Goal: Task Accomplishment & Management: Manage account settings

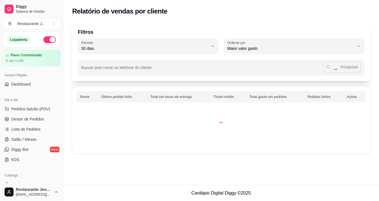
select select "30"
select select "HIGHEST_TOTAL_SPENT_WITH_ORDERS"
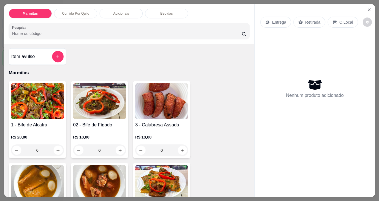
scroll to position [20, 0]
click at [42, 101] on img at bounding box center [37, 101] width 53 height 36
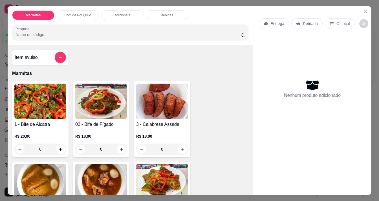
click at [366, 13] on div "Entrega Retirada C.Local Nenhum produto adicionado" at bounding box center [312, 96] width 118 height 180
click at [364, 10] on icon "Close" at bounding box center [365, 11] width 2 height 2
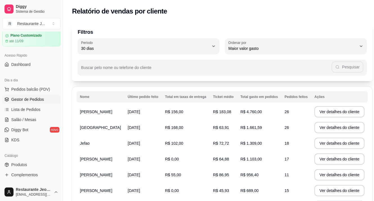
click at [24, 98] on span "Gestor de Pedidos" at bounding box center [27, 100] width 33 height 6
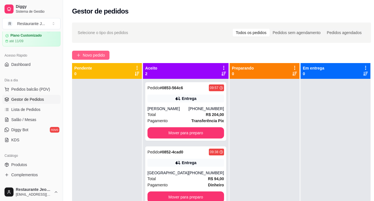
click at [97, 53] on span "Novo pedido" at bounding box center [94, 55] width 22 height 6
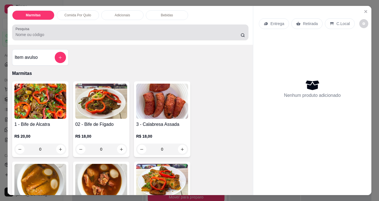
click at [71, 28] on div at bounding box center [129, 32] width 229 height 11
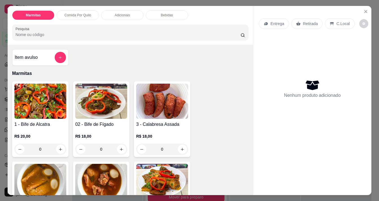
type input "a"
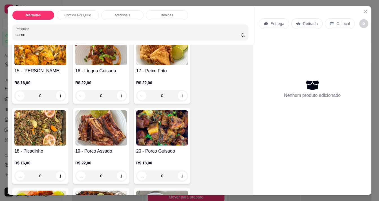
scroll to position [648, 0]
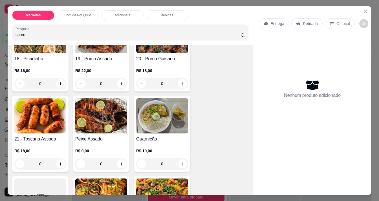
click at [78, 32] on input "carne" at bounding box center [127, 35] width 225 height 6
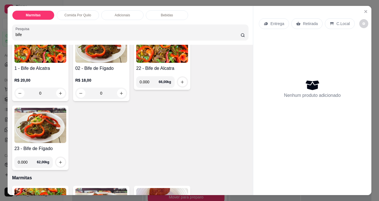
scroll to position [56, 0]
type input "bife"
click at [163, 65] on h4 "22 - Bife de Alcatra" at bounding box center [162, 68] width 52 height 7
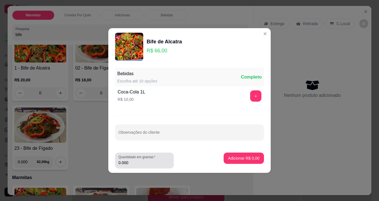
click at [148, 159] on div "0.000" at bounding box center [144, 160] width 52 height 11
type input "0.152"
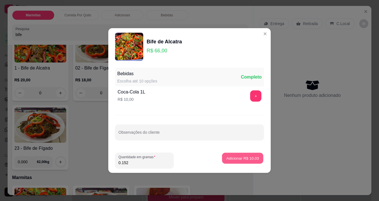
click at [250, 161] on button "Adicionar R$ 10,03" at bounding box center [242, 158] width 41 height 11
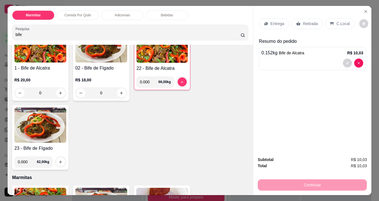
click at [271, 15] on div "Entrega Retirada C.Local" at bounding box center [312, 24] width 107 height 20
click at [273, 18] on div "Entrega" at bounding box center [274, 23] width 30 height 11
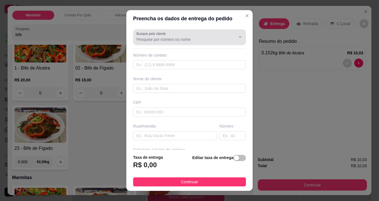
click at [184, 38] on input "Busque pelo cliente" at bounding box center [181, 40] width 90 height 6
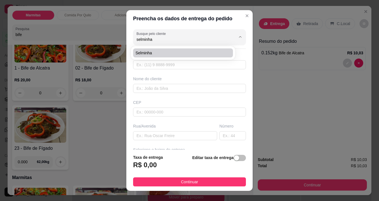
click at [164, 49] on li "Selminha" at bounding box center [183, 52] width 100 height 9
type input "Selminha"
type input "96981295920"
type input "Selminha"
type input "benoliel muca"
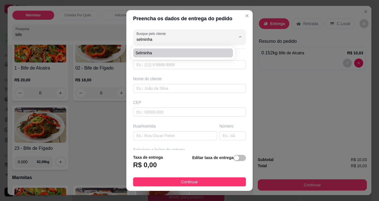
type input "11:20"
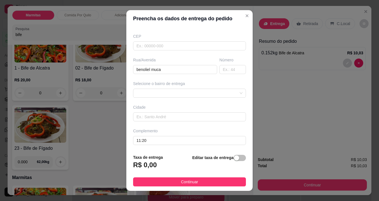
scroll to position [8, 0]
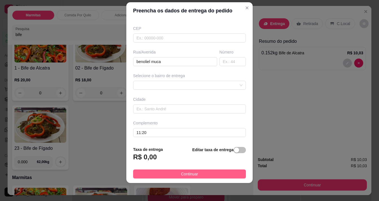
type input "Selminha"
click at [193, 173] on button "Continuar" at bounding box center [189, 174] width 113 height 9
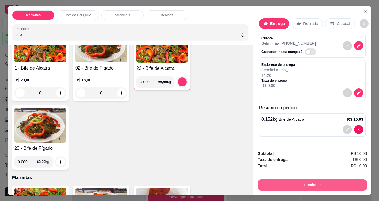
click at [325, 186] on button "Continuar" at bounding box center [311, 184] width 109 height 11
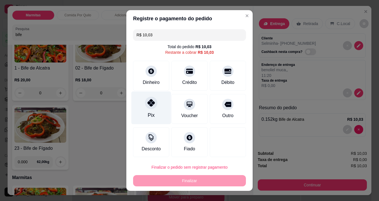
click at [156, 104] on div "Pix" at bounding box center [151, 107] width 40 height 33
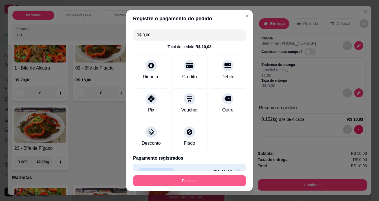
click at [193, 181] on button "Finalizar" at bounding box center [189, 180] width 113 height 11
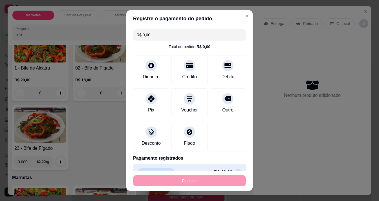
type input "-R$ 10,03"
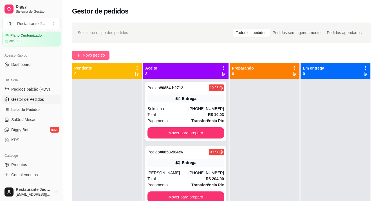
click at [96, 53] on span "Novo pedido" at bounding box center [94, 55] width 22 height 6
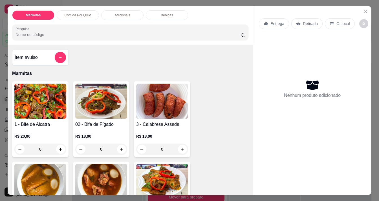
click at [46, 35] on input "Pesquisa" at bounding box center [127, 35] width 225 height 6
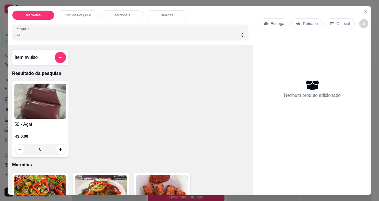
type input "aç"
click at [40, 111] on img at bounding box center [40, 101] width 52 height 35
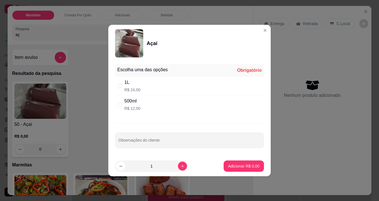
click at [141, 81] on div "1L R$ 24,00" at bounding box center [189, 86] width 149 height 19
radio input "true"
click at [231, 166] on p "Adicionar R$ 24,00" at bounding box center [242, 165] width 33 height 5
type input "1"
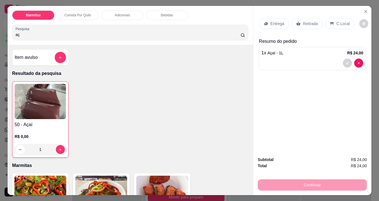
click at [281, 24] on div "Entrega" at bounding box center [274, 23] width 30 height 11
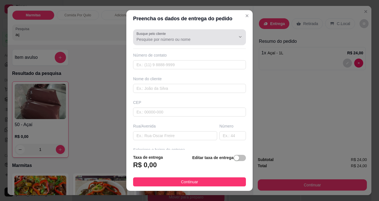
click at [164, 39] on input "Busque pelo cliente" at bounding box center [181, 40] width 90 height 6
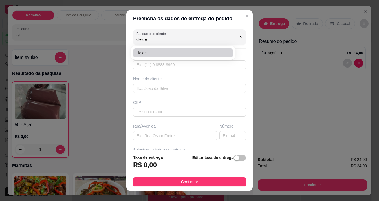
click at [164, 52] on span "Cleide" at bounding box center [180, 53] width 90 height 6
type input "Cleide"
type input "96984145900"
type input "Cleide"
type input "Rua [PERSON_NAME]"
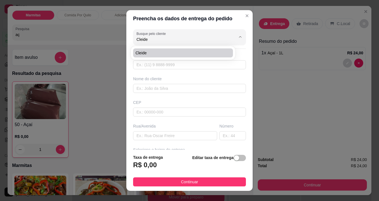
type input "591"
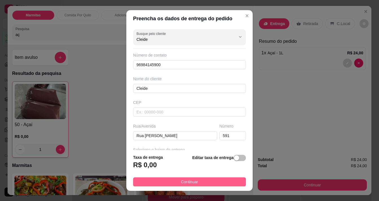
type input "Cleide"
click at [181, 183] on span "Continuar" at bounding box center [189, 182] width 17 height 6
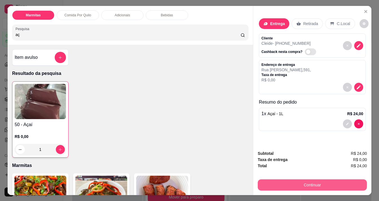
click at [267, 180] on button "Continuar" at bounding box center [311, 184] width 109 height 11
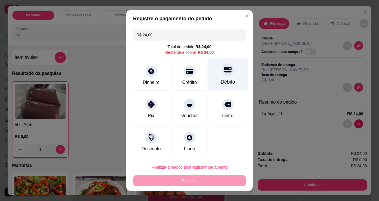
click at [230, 70] on div "Débito" at bounding box center [228, 74] width 40 height 33
type input "R$ 0,00"
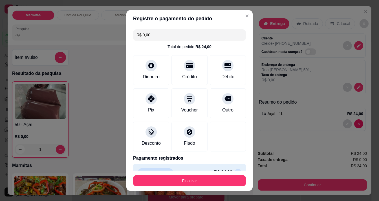
click at [207, 174] on footer "Finalizar" at bounding box center [189, 181] width 126 height 20
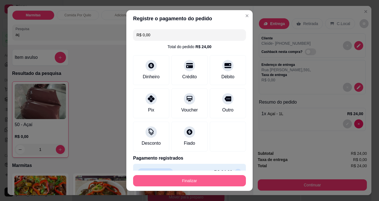
click at [212, 178] on button "Finalizar" at bounding box center [189, 180] width 113 height 11
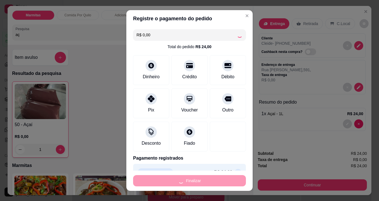
type input "0"
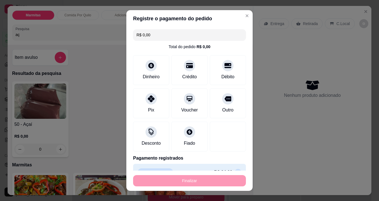
type input "-R$ 24,00"
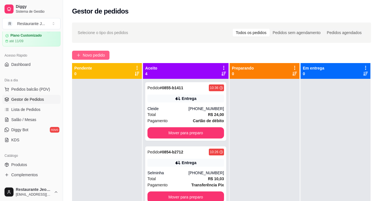
click at [94, 53] on span "Novo pedido" at bounding box center [94, 55] width 22 height 6
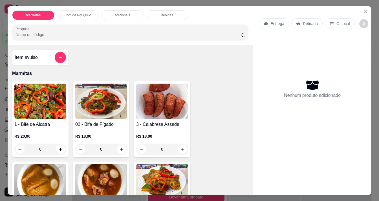
click at [82, 32] on input "Pesquisa" at bounding box center [127, 35] width 225 height 6
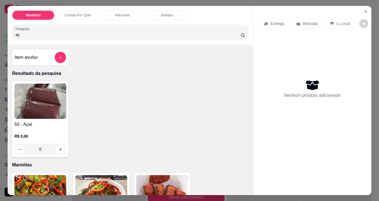
type input "aç"
click at [42, 106] on img at bounding box center [40, 101] width 52 height 35
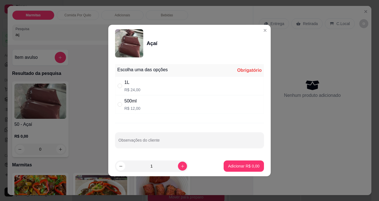
click at [145, 90] on div "1L R$ 24,00" at bounding box center [189, 86] width 149 height 19
radio input "true"
click at [233, 165] on p "Adicionar R$ 24,00" at bounding box center [243, 166] width 34 height 6
type input "1"
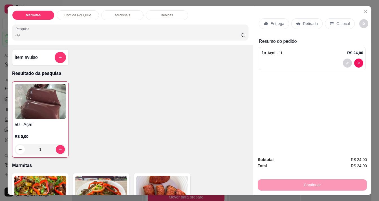
click at [280, 25] on div "Entrega" at bounding box center [274, 23] width 30 height 11
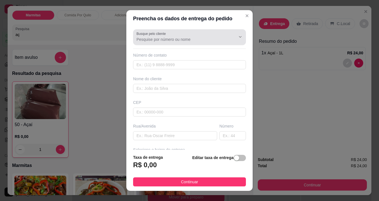
click at [172, 42] on div at bounding box center [189, 37] width 106 height 11
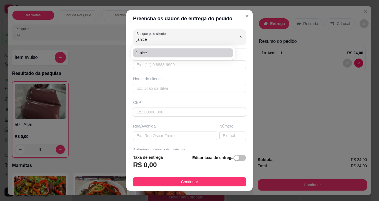
click at [161, 53] on span "Janice" at bounding box center [180, 53] width 90 height 6
type input "Janice"
type input "96991494831"
type input "Janice"
type input "Av. [GEOGRAPHIC_DATA]"
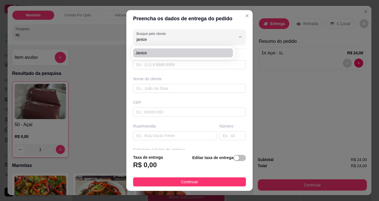
type input "403"
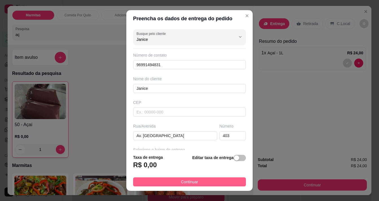
type input "Janice"
click at [206, 180] on button "Continuar" at bounding box center [189, 181] width 113 height 9
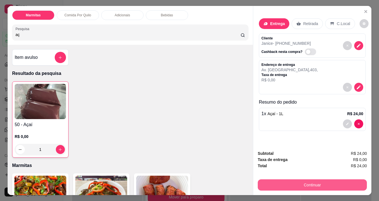
click at [325, 184] on button "Continuar" at bounding box center [311, 184] width 109 height 11
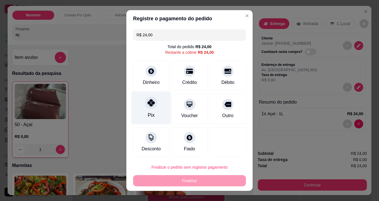
click at [147, 104] on icon at bounding box center [150, 102] width 7 height 7
type input "R$ 0,00"
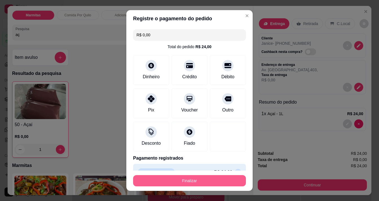
click at [215, 180] on button "Finalizar" at bounding box center [189, 180] width 113 height 11
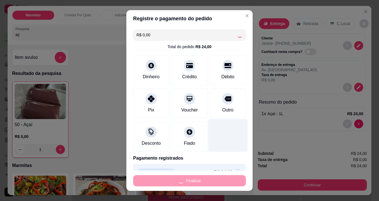
type input "0"
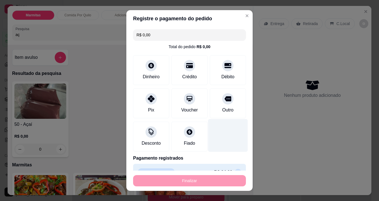
type input "-R$ 24,00"
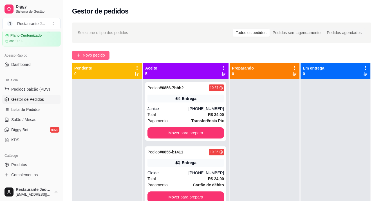
click at [84, 58] on span "Novo pedido" at bounding box center [94, 55] width 22 height 6
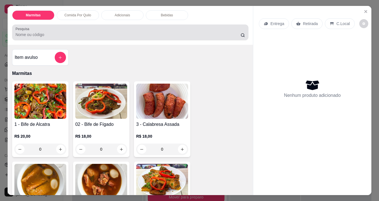
click at [48, 32] on input "Pesquisa" at bounding box center [127, 35] width 225 height 6
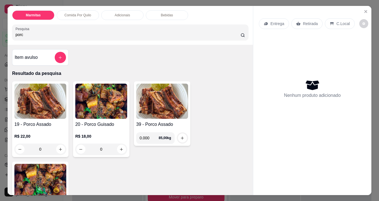
type input "porc"
click at [41, 131] on div "R$ 22,00 0" at bounding box center [40, 141] width 52 height 27
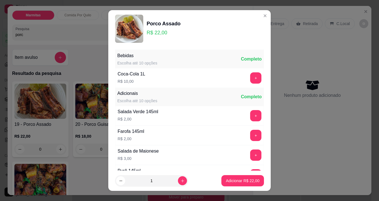
scroll to position [55, 0]
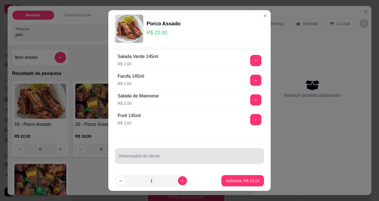
click at [154, 153] on div at bounding box center [189, 155] width 142 height 11
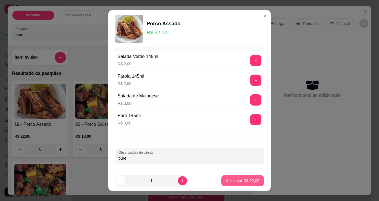
type input "pure"
click at [237, 177] on button "Adicionar R$ 22,00" at bounding box center [242, 180] width 41 height 11
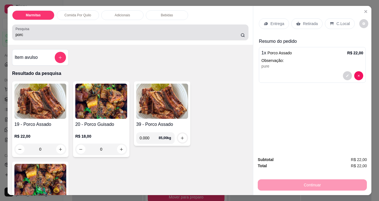
click at [63, 32] on input "porc" at bounding box center [127, 35] width 225 height 6
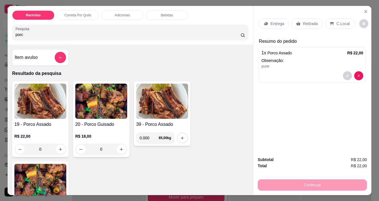
click at [62, 32] on input "porc" at bounding box center [127, 35] width 225 height 6
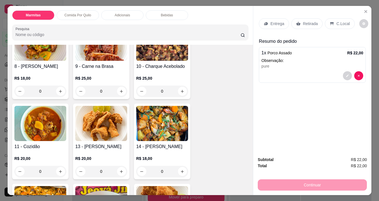
scroll to position [338, 0]
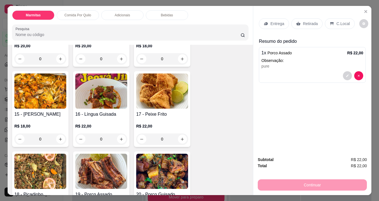
click at [164, 102] on img at bounding box center [162, 91] width 52 height 35
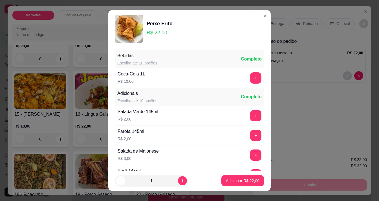
scroll to position [55, 0]
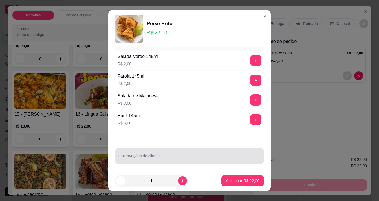
click at [156, 152] on div at bounding box center [189, 155] width 142 height 11
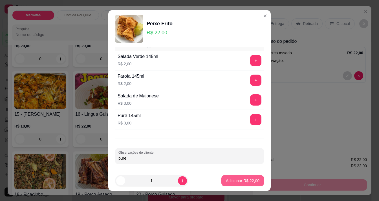
type input "pure"
click at [238, 177] on button "Adicionar R$ 22,00" at bounding box center [242, 180] width 43 height 11
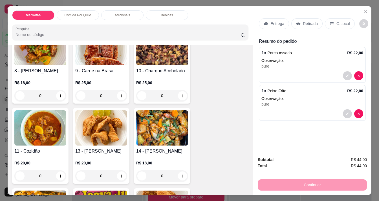
scroll to position [197, 0]
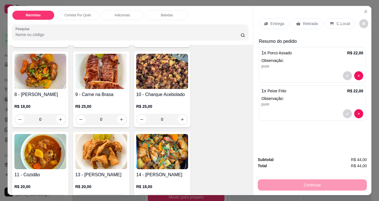
click at [103, 82] on img at bounding box center [101, 71] width 52 height 35
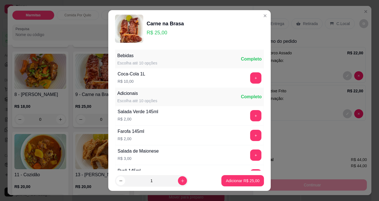
scroll to position [55, 0]
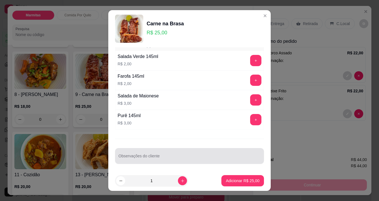
click at [141, 155] on div "Observações do cliente" at bounding box center [189, 156] width 149 height 16
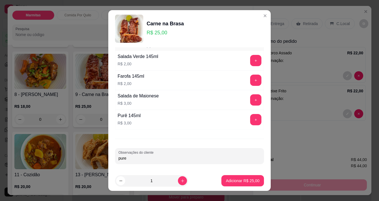
type input "pure"
click at [234, 177] on button "Adicionar R$ 25,00" at bounding box center [242, 180] width 41 height 11
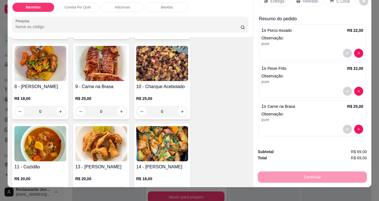
scroll to position [14, 0]
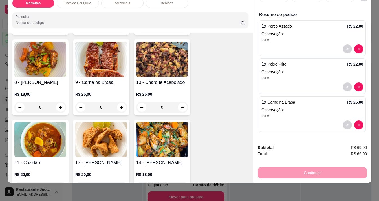
click at [149, 61] on img at bounding box center [162, 59] width 52 height 35
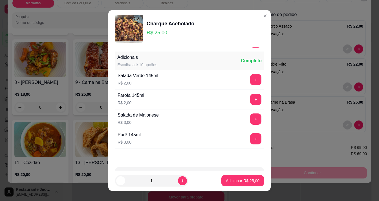
scroll to position [55, 0]
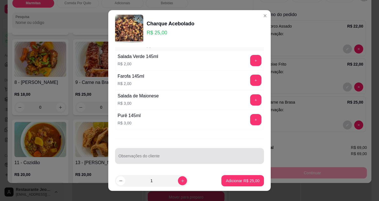
click at [149, 153] on div at bounding box center [189, 155] width 142 height 11
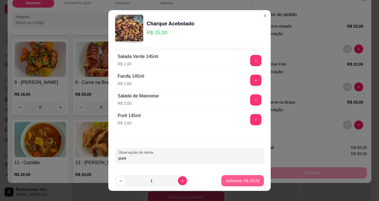
type input "pure"
click at [239, 180] on p "Adicionar R$ 25,00" at bounding box center [243, 181] width 34 height 6
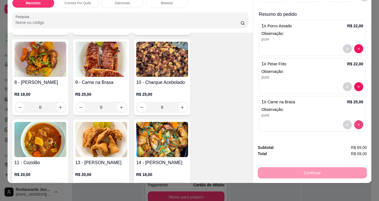
scroll to position [15, 0]
click at [342, 121] on button "decrease-product-quantity" at bounding box center [346, 125] width 9 height 9
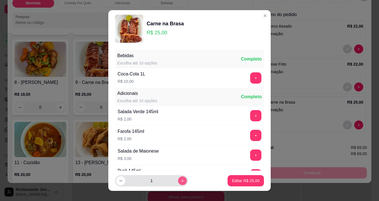
click at [178, 181] on button "increase-product-quantity" at bounding box center [182, 181] width 9 height 9
type input "2"
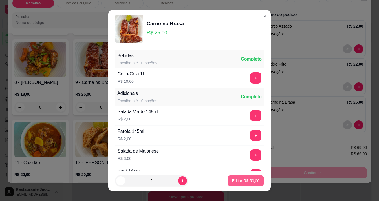
click at [227, 177] on button "Editar R$ 50,00" at bounding box center [245, 180] width 36 height 11
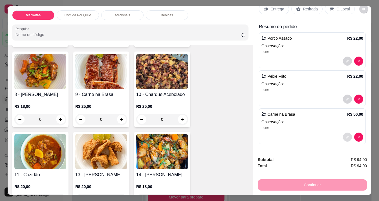
click at [346, 136] on icon "decrease-product-quantity" at bounding box center [347, 137] width 3 height 3
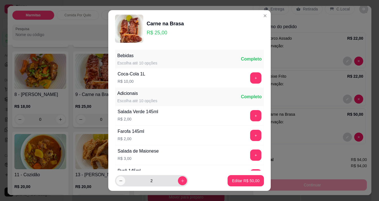
click at [117, 178] on button "decrease-product-quantity" at bounding box center [120, 180] width 9 height 9
type input "1"
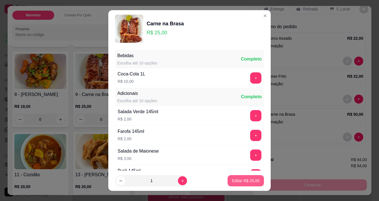
click at [234, 178] on p "Editar R$ 25,00" at bounding box center [245, 181] width 27 height 6
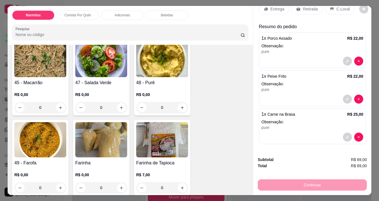
scroll to position [1298, 0]
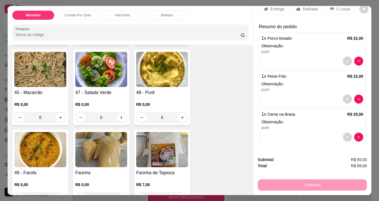
click at [104, 63] on img at bounding box center [101, 69] width 52 height 35
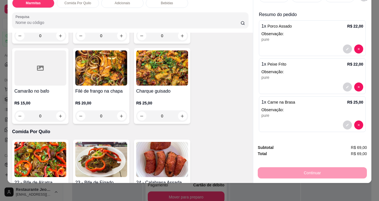
scroll to position [566, 0]
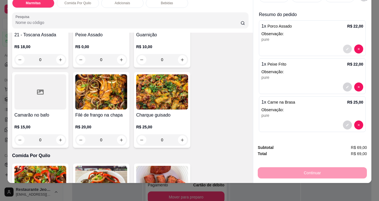
click at [345, 48] on icon "decrease-product-quantity" at bounding box center [346, 49] width 3 height 3
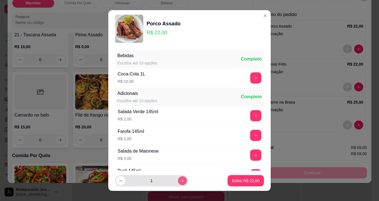
click at [178, 177] on button "increase-product-quantity" at bounding box center [182, 180] width 9 height 9
type input "2"
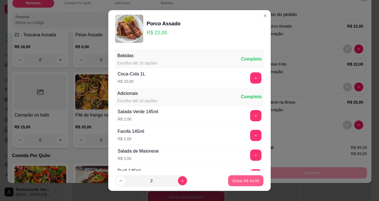
click at [228, 182] on button "Editar R$ 44,00" at bounding box center [245, 180] width 35 height 11
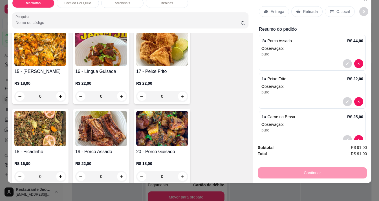
scroll to position [312, 0]
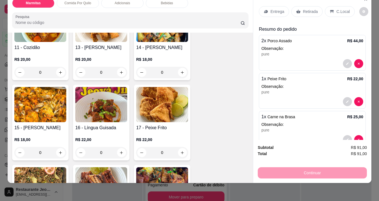
click at [32, 117] on img at bounding box center [40, 104] width 52 height 35
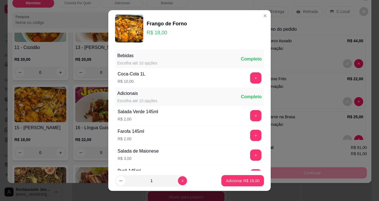
scroll to position [55, 0]
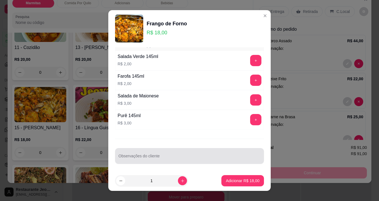
click at [143, 156] on input "Observações do cliente" at bounding box center [189, 158] width 142 height 6
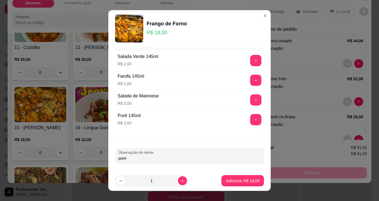
type input "pure"
click at [237, 176] on button "Adicionar R$ 18,00" at bounding box center [242, 180] width 43 height 11
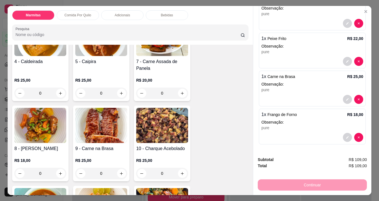
scroll to position [143, 0]
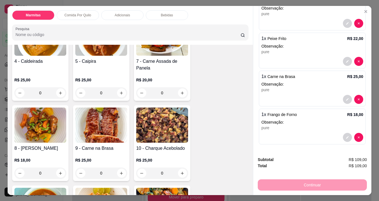
click at [168, 120] on img at bounding box center [162, 125] width 52 height 35
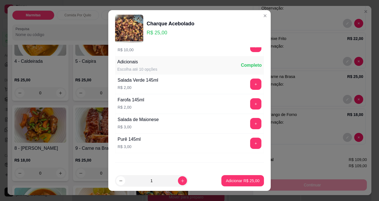
scroll to position [55, 0]
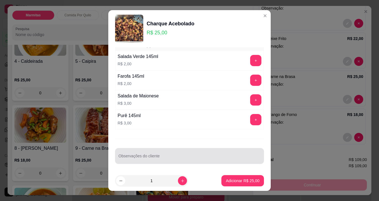
click at [148, 154] on div "Observações do cliente" at bounding box center [189, 156] width 149 height 16
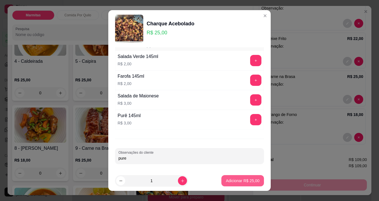
type input "pure"
click at [253, 179] on button "Adicionar R$ 25,00" at bounding box center [242, 180] width 43 height 11
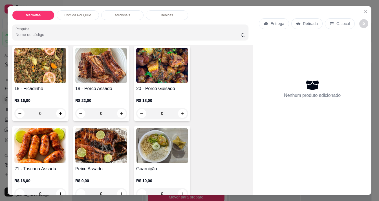
scroll to position [453, 0]
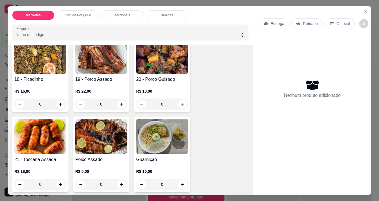
click at [99, 57] on img at bounding box center [101, 56] width 52 height 35
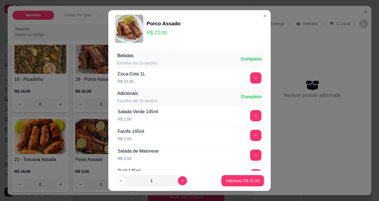
scroll to position [55, 0]
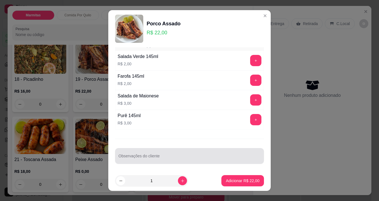
click at [155, 150] on div at bounding box center [189, 155] width 142 height 11
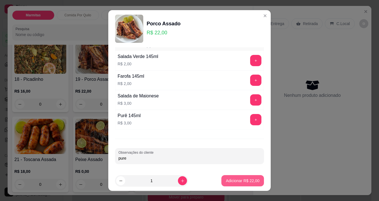
type input "pure"
click at [240, 182] on p "Adicionar R$ 22,00" at bounding box center [243, 181] width 34 height 6
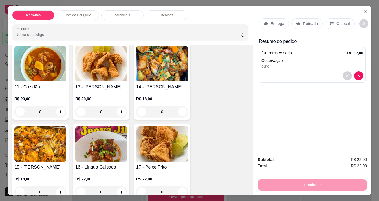
scroll to position [284, 0]
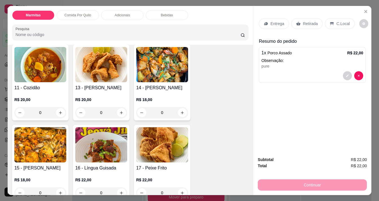
click at [41, 149] on img at bounding box center [40, 144] width 52 height 35
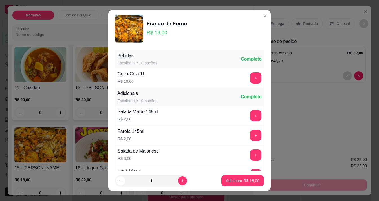
scroll to position [55, 0]
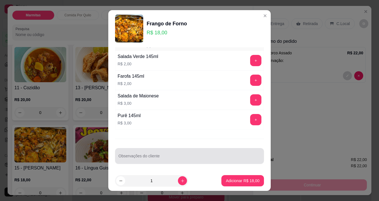
click at [157, 153] on div at bounding box center [189, 155] width 142 height 11
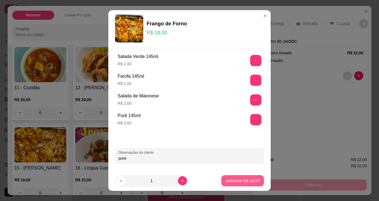
type input "pure"
click at [233, 176] on button "Adicionar R$ 18,00" at bounding box center [242, 180] width 43 height 11
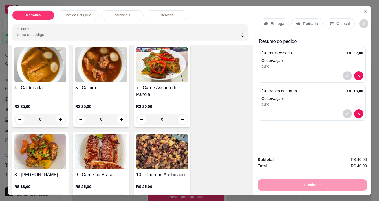
scroll to position [141, 0]
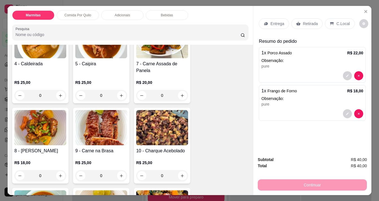
click at [101, 133] on img at bounding box center [101, 127] width 52 height 35
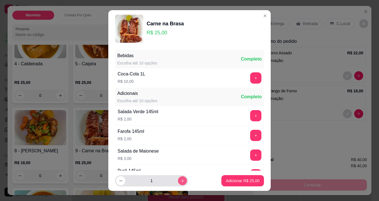
click at [178, 182] on button "increase-product-quantity" at bounding box center [182, 180] width 9 height 9
type input "2"
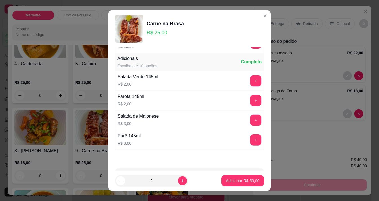
scroll to position [55, 0]
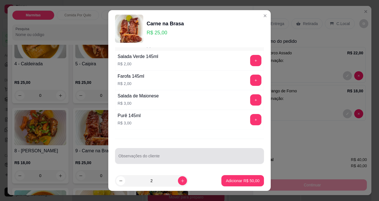
click at [178, 151] on div at bounding box center [189, 155] width 142 height 11
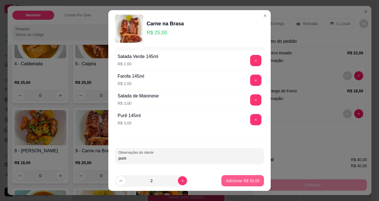
type input "pure"
click at [242, 179] on p "Adicionar R$ 50,00" at bounding box center [243, 181] width 34 height 6
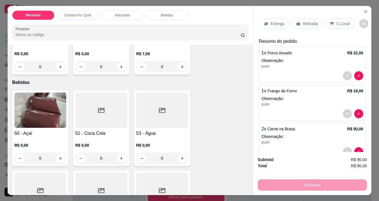
scroll to position [1465, 0]
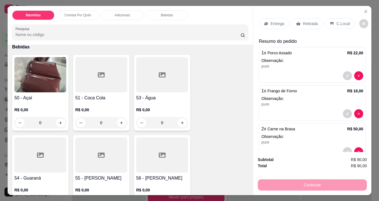
click at [41, 95] on h4 "50 - Açaí" at bounding box center [40, 98] width 52 height 7
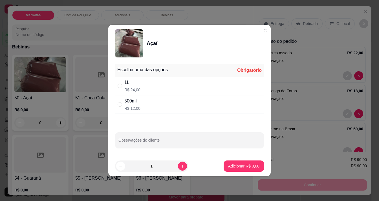
click at [140, 111] on div "500ml R$ 12,00" at bounding box center [189, 104] width 149 height 19
radio input "true"
click at [236, 161] on button "Adicionar R$ 12,00" at bounding box center [242, 166] width 43 height 11
type input "1"
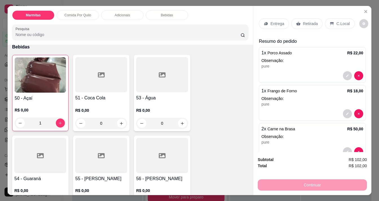
click at [272, 23] on p "Entrega" at bounding box center [277, 24] width 14 height 6
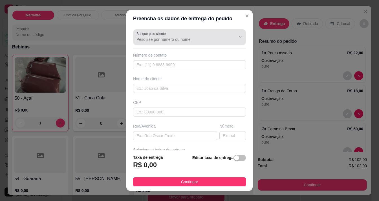
click at [191, 35] on div at bounding box center [189, 37] width 106 height 11
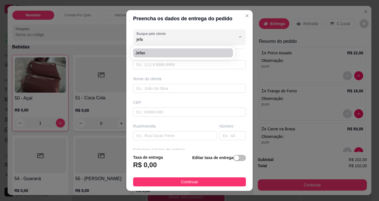
click at [155, 54] on span "Jefao" at bounding box center [180, 53] width 90 height 6
type input "Jefao"
type input "96991338679"
type input "Jefao"
type input "[PERSON_NAME]"
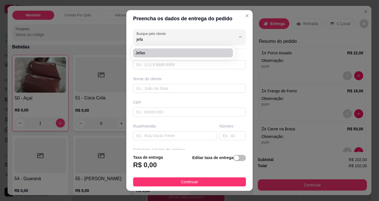
type input "967"
type input "Macapá"
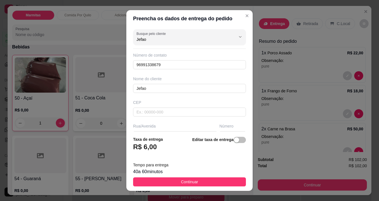
scroll to position [84, 0]
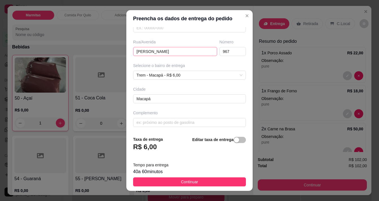
type input "Jefao"
click at [181, 53] on input "[PERSON_NAME]" at bounding box center [175, 51] width 84 height 9
type input "g"
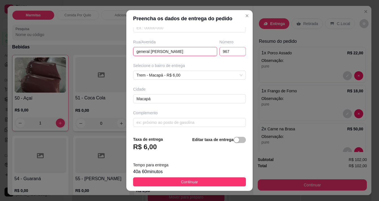
type input "general [PERSON_NAME]"
click at [228, 53] on input "967" at bounding box center [232, 51] width 26 height 9
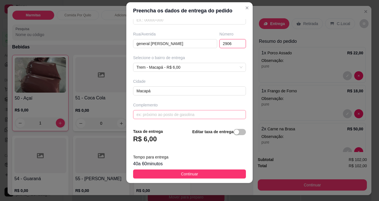
type input "2906"
click at [186, 113] on input "text" at bounding box center [189, 114] width 113 height 9
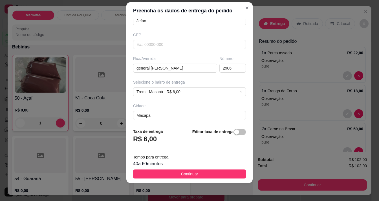
scroll to position [84, 0]
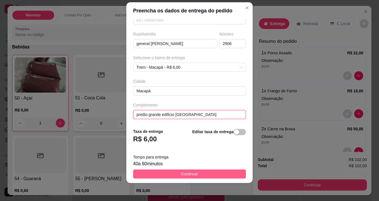
type input "predio grande edificio [GEOGRAPHIC_DATA]"
click at [200, 173] on button "Continuar" at bounding box center [189, 174] width 113 height 9
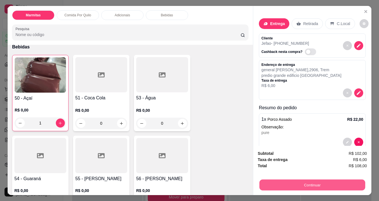
click at [320, 182] on button "Continuar" at bounding box center [312, 184] width 106 height 11
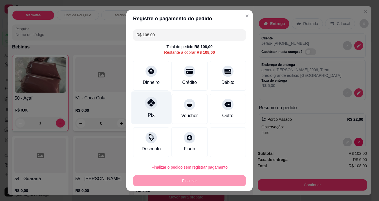
click at [153, 116] on div "Pix" at bounding box center [151, 107] width 40 height 33
type input "R$ 0,00"
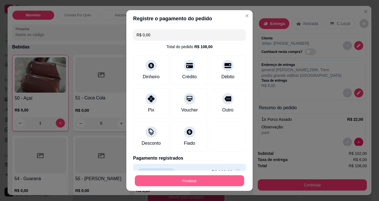
click at [222, 176] on button "Finalizar" at bounding box center [189, 180] width 109 height 11
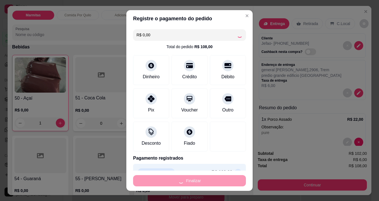
type input "0"
type input "-R$ 108,00"
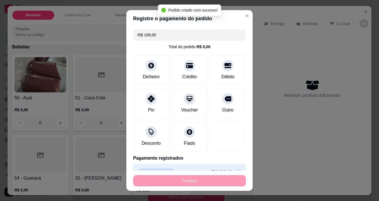
scroll to position [1465, 0]
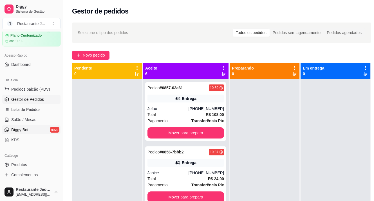
click at [43, 126] on link "Diggy Bot novo" at bounding box center [31, 129] width 58 height 9
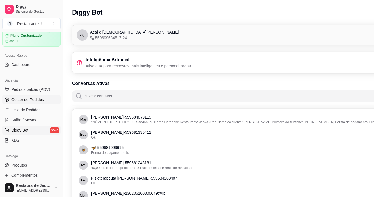
click at [9, 98] on link "Gestor de Pedidos" at bounding box center [31, 99] width 58 height 9
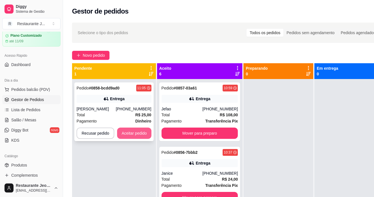
click at [134, 132] on button "Aceitar pedido" at bounding box center [134, 132] width 34 height 11
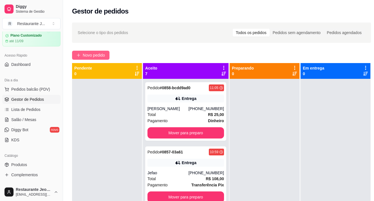
click at [88, 54] on span "Novo pedido" at bounding box center [94, 55] width 22 height 6
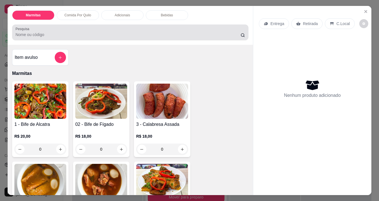
click at [86, 29] on div at bounding box center [129, 32] width 229 height 11
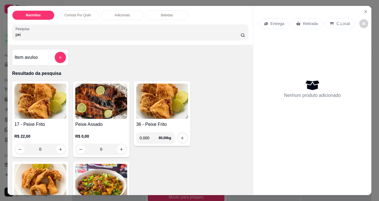
type input "pei"
click at [174, 116] on img at bounding box center [162, 101] width 52 height 35
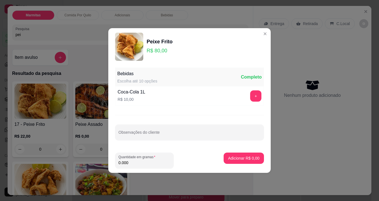
click at [134, 163] on input "0.000" at bounding box center [144, 163] width 52 height 6
type input "0.650"
click at [247, 153] on button "Adicionar R$ 52,00" at bounding box center [242, 158] width 43 height 11
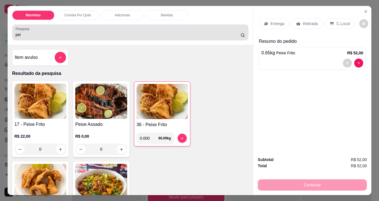
click at [54, 34] on input "pei" at bounding box center [127, 35] width 225 height 6
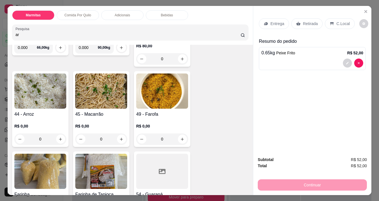
scroll to position [366, 0]
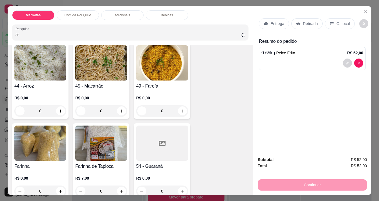
type input "ar"
click at [54, 85] on h4 "44 - Arroz" at bounding box center [40, 86] width 52 height 7
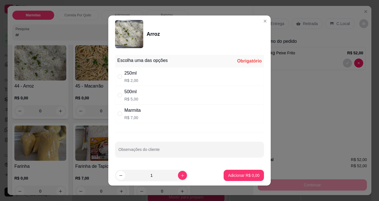
click at [155, 93] on div "500ml R$ 5,00" at bounding box center [189, 95] width 149 height 19
radio input "true"
click at [232, 175] on p "Adicionar R$ 5,00" at bounding box center [243, 175] width 30 height 5
type input "1"
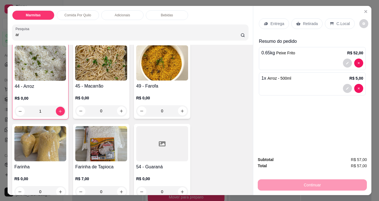
click at [299, 24] on div "Retirada" at bounding box center [306, 23] width 31 height 11
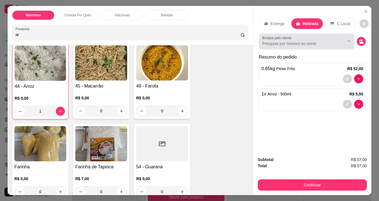
click at [299, 38] on div at bounding box center [306, 41] width 89 height 11
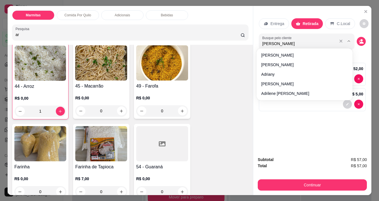
type input "adriane"
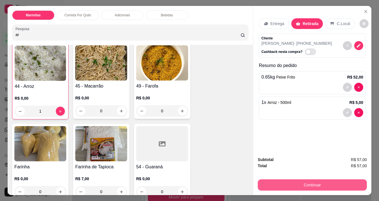
click at [331, 179] on button "Continuar" at bounding box center [311, 184] width 109 height 11
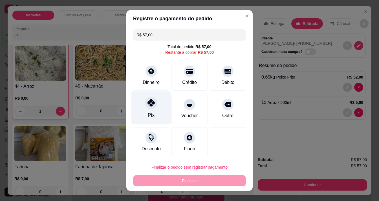
click at [148, 108] on div at bounding box center [151, 103] width 12 height 12
type input "R$ 0,00"
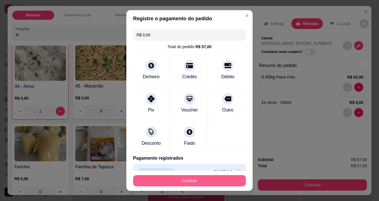
click at [192, 179] on button "Finalizar" at bounding box center [189, 180] width 113 height 11
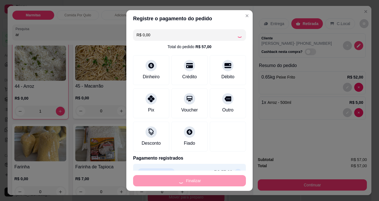
type input "0"
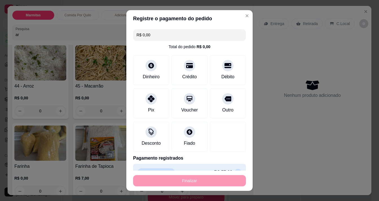
type input "-R$ 57,00"
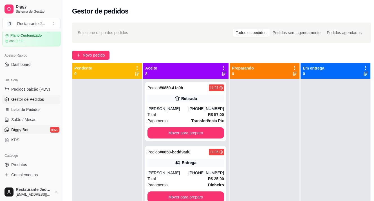
click at [24, 131] on span "Diggy Bot" at bounding box center [19, 130] width 17 height 6
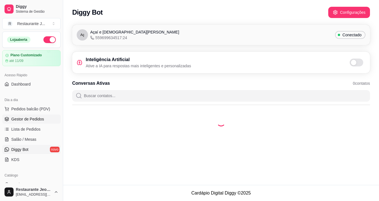
click at [30, 116] on span "Gestor de Pedidos" at bounding box center [27, 119] width 33 height 6
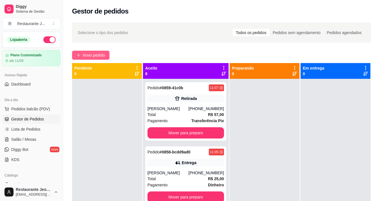
click at [92, 57] on span "Novo pedido" at bounding box center [94, 55] width 22 height 6
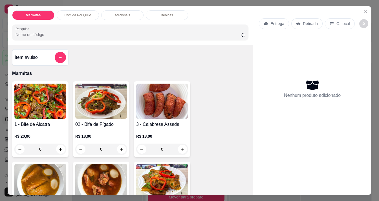
click at [39, 117] on div "1 - Bife de Alcatra R$ 20,00 0" at bounding box center [40, 119] width 56 height 76
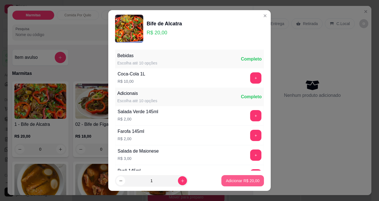
click at [240, 184] on button "Adicionar R$ 20,00" at bounding box center [242, 180] width 43 height 11
type input "1"
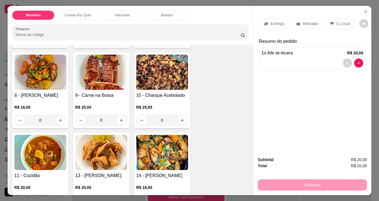
scroll to position [197, 0]
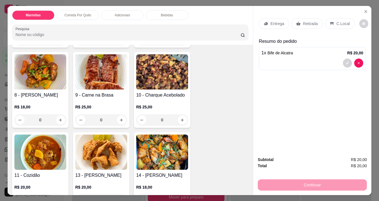
click at [26, 151] on img at bounding box center [40, 152] width 52 height 35
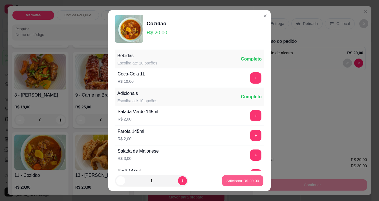
click at [247, 177] on button "Adicionar R$ 20,00" at bounding box center [242, 180] width 41 height 11
type input "1"
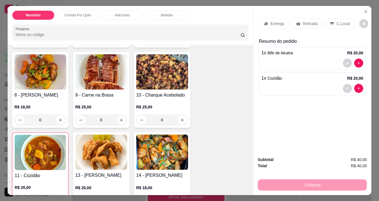
click at [266, 21] on div "Entrega" at bounding box center [274, 23] width 30 height 11
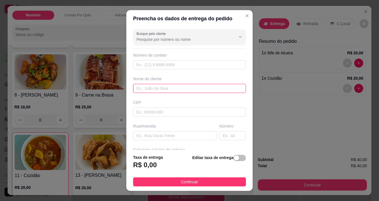
click at [159, 86] on input "text" at bounding box center [189, 88] width 113 height 9
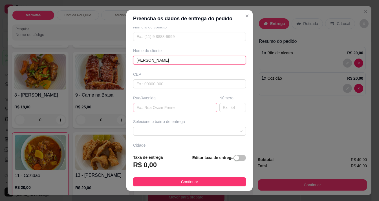
type input "[PERSON_NAME]"
click at [159, 106] on input "text" at bounding box center [175, 107] width 84 height 9
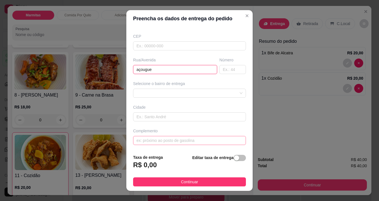
scroll to position [8, 0]
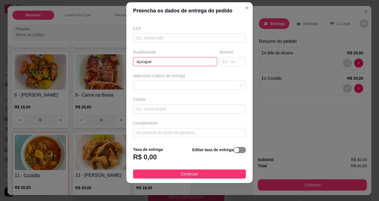
type input "açougue"
click at [235, 150] on span "button" at bounding box center [239, 150] width 12 height 6
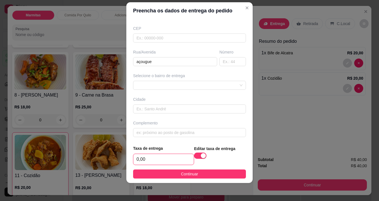
click at [155, 163] on input "0,00" at bounding box center [163, 159] width 60 height 11
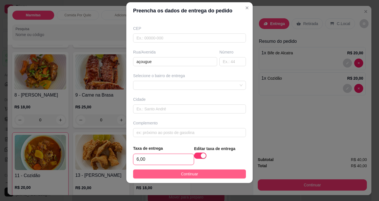
type input "6,00"
click at [204, 175] on button "Continuar" at bounding box center [189, 174] width 113 height 9
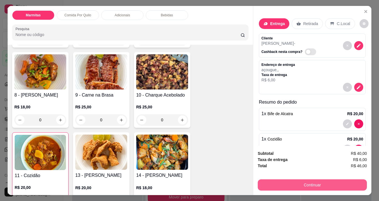
click at [300, 179] on button "Continuar" at bounding box center [311, 184] width 109 height 11
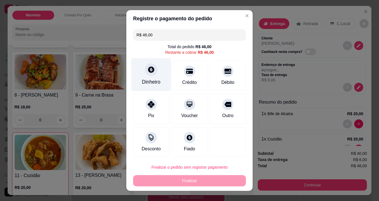
click at [149, 77] on div "Dinheiro" at bounding box center [151, 74] width 40 height 33
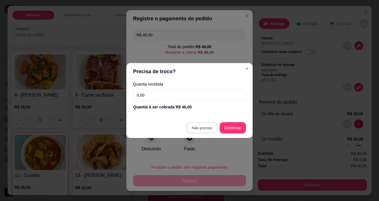
type input "R$ 0,00"
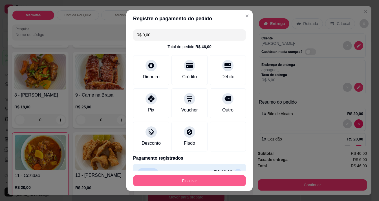
click at [211, 180] on button "Finalizar" at bounding box center [189, 180] width 113 height 11
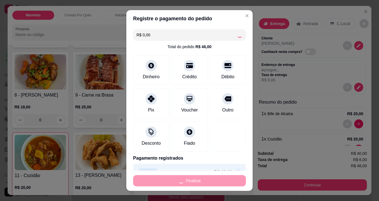
type input "0"
type input "-R$ 46,00"
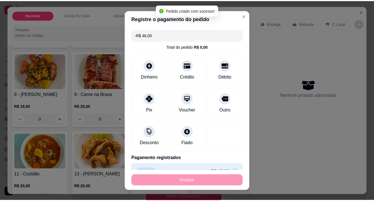
scroll to position [197, 0]
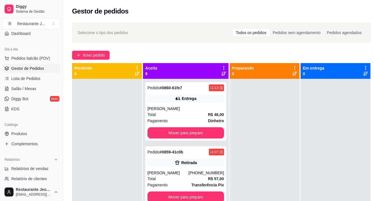
scroll to position [56, 0]
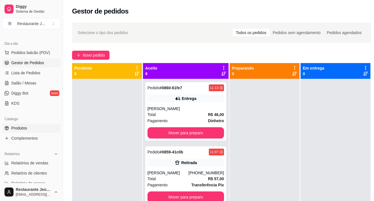
click at [26, 127] on span "Produtos" at bounding box center [19, 128] width 16 height 6
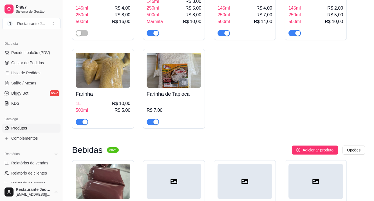
scroll to position [1718, 0]
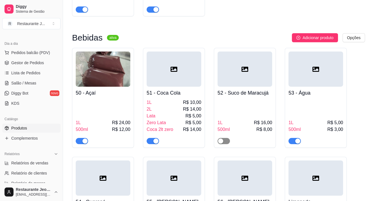
click at [224, 139] on span "button" at bounding box center [224, 141] width 12 height 6
click at [19, 64] on span "Gestor de Pedidos" at bounding box center [27, 63] width 33 height 6
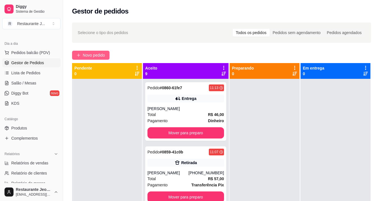
click at [90, 55] on span "Novo pedido" at bounding box center [94, 55] width 22 height 6
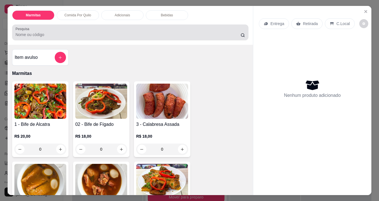
click at [64, 33] on input "Pesquisa" at bounding box center [127, 35] width 225 height 6
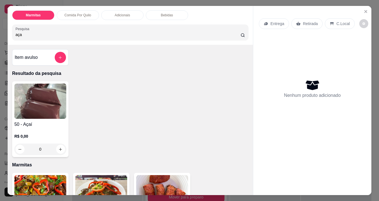
type input "aça"
click at [36, 101] on img at bounding box center [40, 101] width 52 height 35
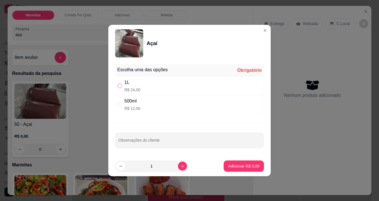
click at [119, 88] on input "" at bounding box center [119, 86] width 5 height 5
radio input "true"
click at [235, 169] on button "Adicionar R$ 24,00" at bounding box center [242, 166] width 41 height 11
type input "1"
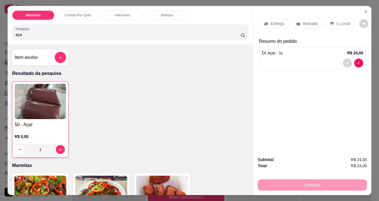
click at [29, 114] on img at bounding box center [40, 101] width 51 height 35
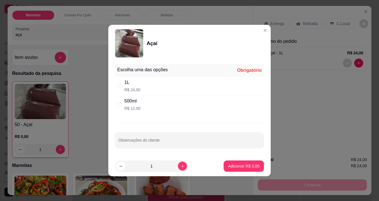
click at [141, 110] on div "500ml R$ 12,00" at bounding box center [189, 104] width 149 height 19
radio input "true"
click at [243, 168] on p "Adicionar R$ 12,00" at bounding box center [243, 166] width 34 height 6
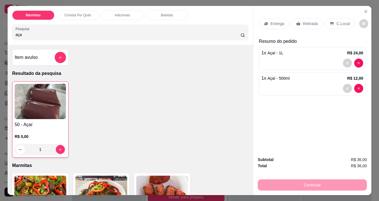
click at [272, 22] on p "Entrega" at bounding box center [277, 24] width 14 height 6
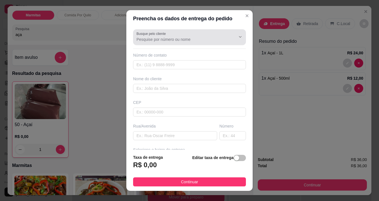
click at [180, 38] on input "Busque pelo cliente" at bounding box center [181, 40] width 90 height 6
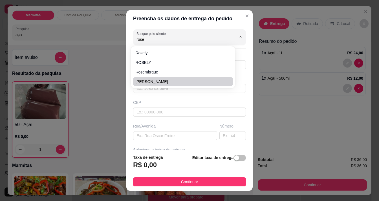
click at [162, 84] on span "[PERSON_NAME]" at bounding box center [180, 82] width 90 height 6
type input "[PERSON_NAME]"
type input "96991833545"
type input "[PERSON_NAME]"
type input "68902871"
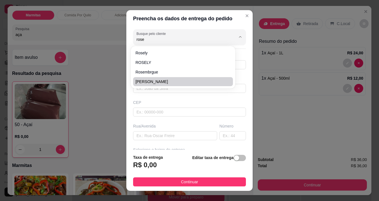
type input "[GEOGRAPHIC_DATA]"
type input "511"
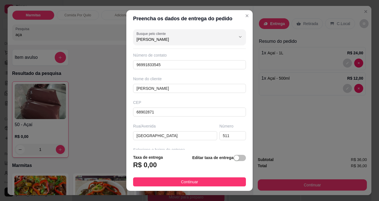
type input "[PERSON_NAME]"
click at [226, 177] on footer "Taxa de entrega R$ 0,00 Editar taxa de entrega Continuar" at bounding box center [189, 170] width 126 height 41
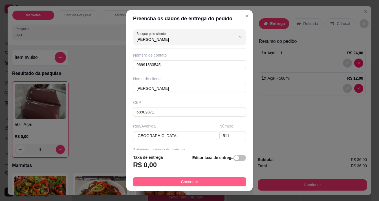
click at [228, 180] on button "Continuar" at bounding box center [189, 181] width 113 height 9
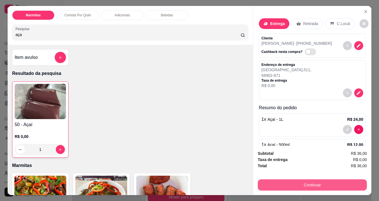
click at [309, 183] on button "Continuar" at bounding box center [311, 184] width 109 height 11
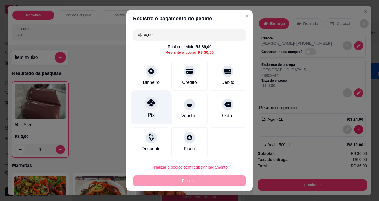
click at [149, 107] on div at bounding box center [151, 103] width 12 height 12
type input "R$ 0,00"
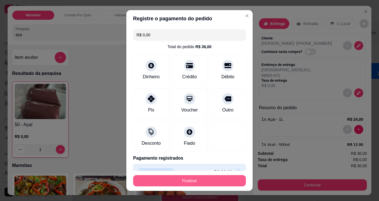
click at [193, 179] on button "Finalizar" at bounding box center [189, 180] width 113 height 11
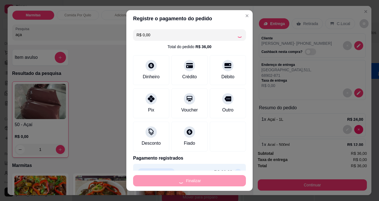
type input "0"
type input "-R$ 36,00"
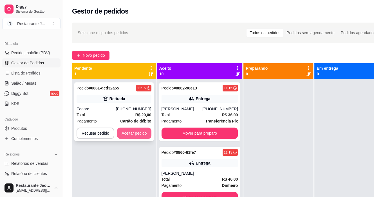
click at [128, 136] on button "Aceitar pedido" at bounding box center [134, 132] width 34 height 11
click at [128, 135] on button "Aceitar pedido" at bounding box center [134, 132] width 34 height 11
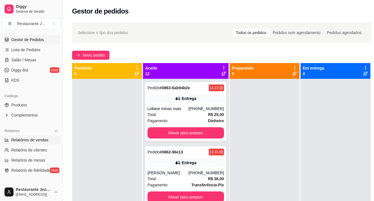
scroll to position [84, 0]
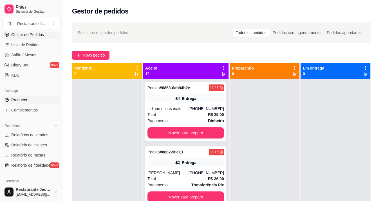
click at [14, 96] on link "Produtos" at bounding box center [31, 99] width 58 height 9
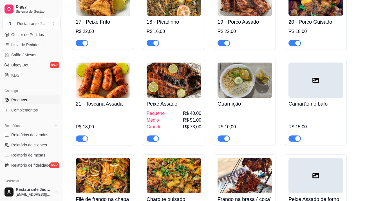
scroll to position [479, 0]
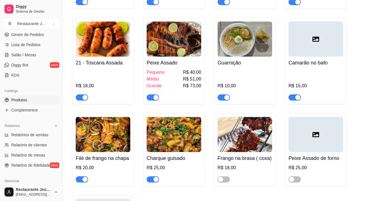
click at [81, 180] on span "button" at bounding box center [82, 179] width 12 height 6
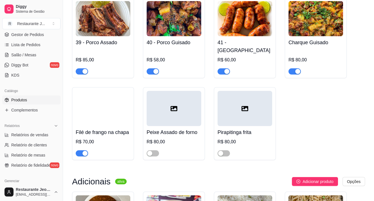
scroll to position [1267, 0]
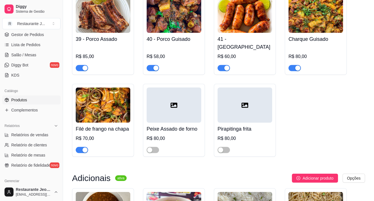
click at [85, 148] on div "button" at bounding box center [85, 150] width 5 height 5
click at [11, 35] on span "Gestor de Pedidos" at bounding box center [27, 35] width 33 height 6
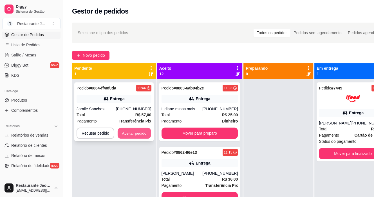
click at [128, 133] on button "Aceitar pedido" at bounding box center [134, 133] width 33 height 11
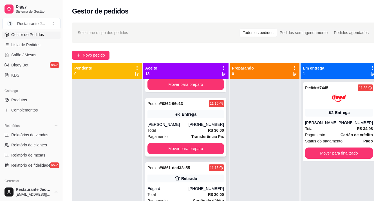
scroll to position [169, 0]
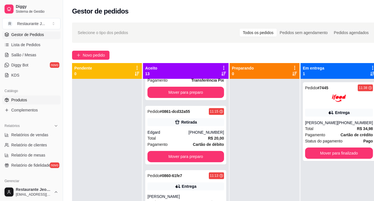
click at [16, 99] on span "Produtos" at bounding box center [19, 100] width 16 height 6
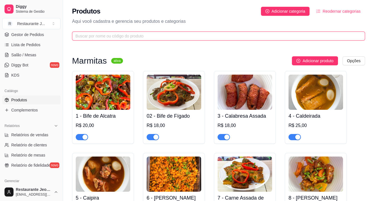
click at [160, 39] on input "text" at bounding box center [216, 36] width 282 height 6
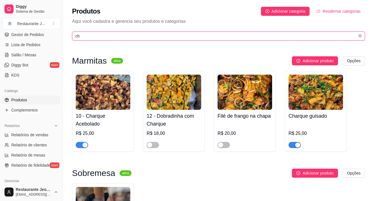
type input "ch"
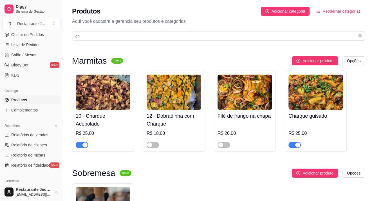
click at [295, 143] on span "button" at bounding box center [295, 145] width 12 height 6
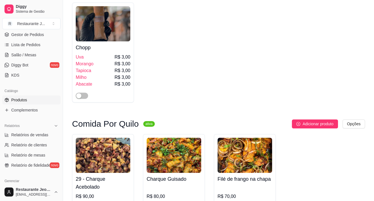
scroll to position [224, 0]
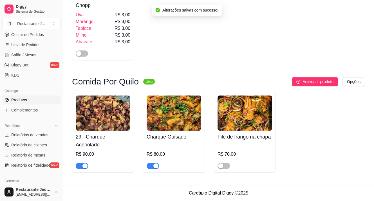
click at [155, 165] on div "button" at bounding box center [155, 165] width 5 height 5
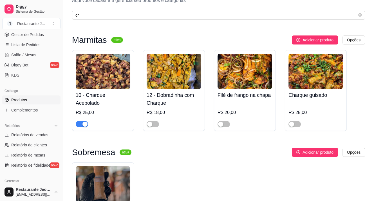
scroll to position [0, 0]
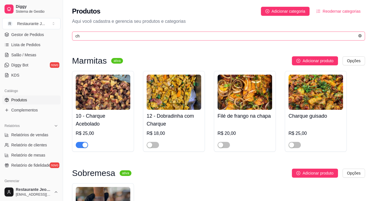
click at [360, 38] on span at bounding box center [360, 36] width 3 height 5
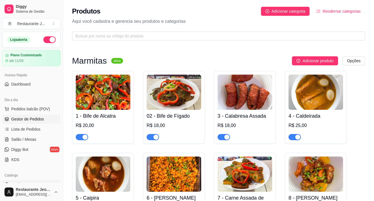
click at [36, 122] on link "Gestor de Pedidos" at bounding box center [31, 119] width 58 height 9
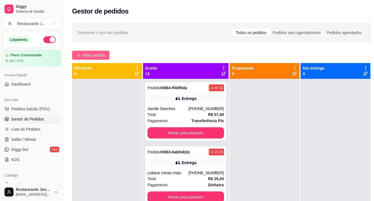
click at [88, 51] on button "Novo pedido" at bounding box center [90, 55] width 37 height 9
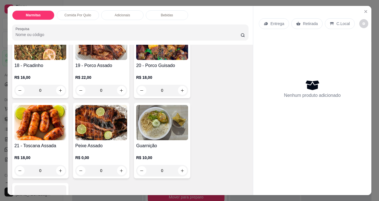
scroll to position [591, 0]
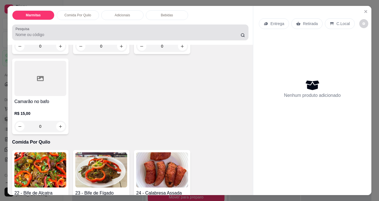
click at [100, 32] on input "Pesquisa" at bounding box center [127, 35] width 225 height 6
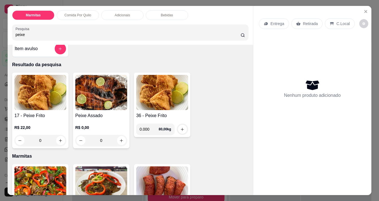
scroll to position [0, 0]
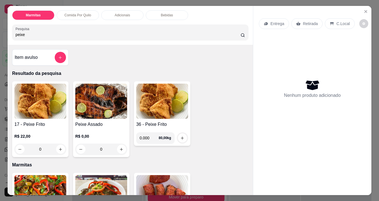
type input "peixe"
click at [168, 115] on img at bounding box center [162, 101] width 52 height 35
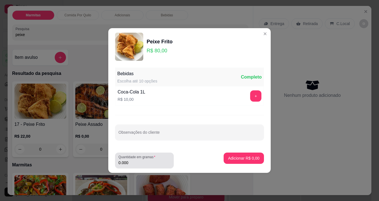
click at [152, 162] on input "0.000" at bounding box center [144, 163] width 52 height 6
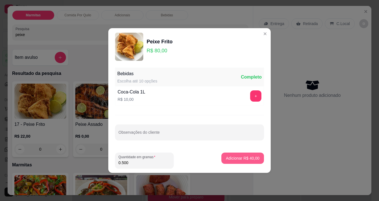
type input "0.500"
click at [250, 156] on p "Adicionar R$ 40,00" at bounding box center [243, 158] width 34 height 6
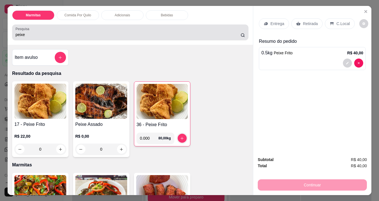
click at [112, 36] on div "peixe" at bounding box center [129, 32] width 229 height 11
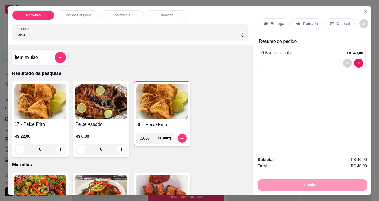
click at [112, 36] on div "peixe" at bounding box center [129, 32] width 229 height 11
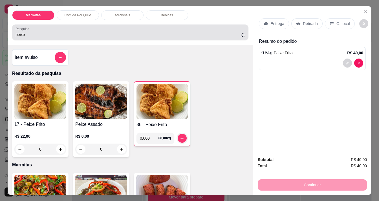
click at [110, 37] on div "Pesquisa peixe" at bounding box center [130, 33] width 236 height 16
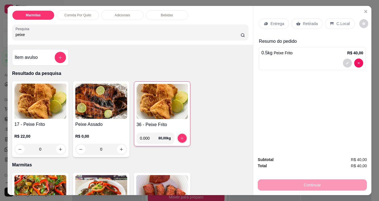
click at [109, 37] on div "Pesquisa peixe" at bounding box center [130, 33] width 236 height 16
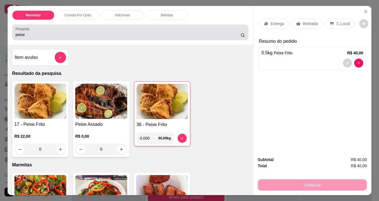
click at [109, 37] on div "Pesquisa peixe" at bounding box center [130, 33] width 236 height 16
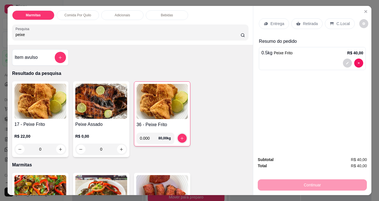
click at [48, 38] on div "Pesquisa peixe" at bounding box center [130, 33] width 236 height 16
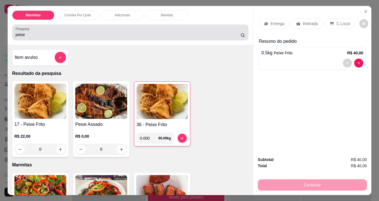
click at [41, 35] on input "peixe" at bounding box center [127, 35] width 225 height 6
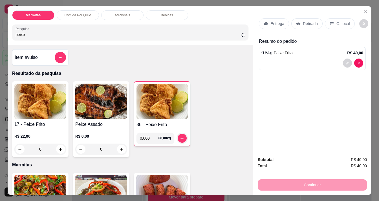
click at [41, 35] on input "peixe" at bounding box center [127, 35] width 225 height 6
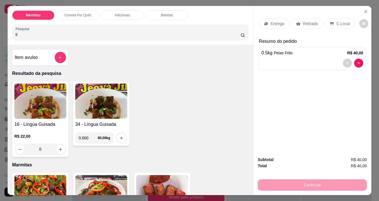
type input "lí"
click at [94, 104] on img at bounding box center [101, 101] width 52 height 35
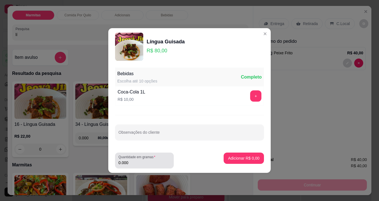
click at [134, 166] on div "0.000" at bounding box center [144, 160] width 52 height 11
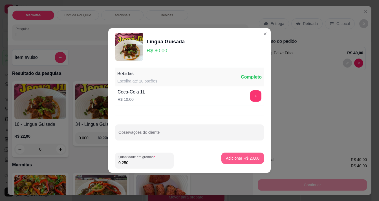
type input "0.250"
click at [233, 157] on p "Adicionar R$ 20,00" at bounding box center [243, 158] width 34 height 6
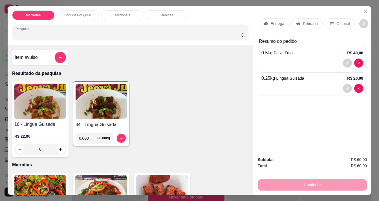
click at [276, 22] on p "Entrega" at bounding box center [277, 24] width 14 height 6
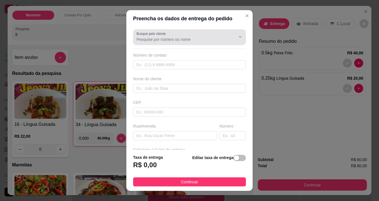
click at [173, 34] on div at bounding box center [189, 37] width 106 height 11
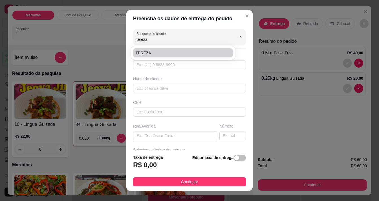
click at [168, 52] on span "TEREZA" at bounding box center [180, 53] width 90 height 6
type input "TEREZA"
type input "96991764031"
type input "TEREZA"
type input "AV [PERSON_NAME]"
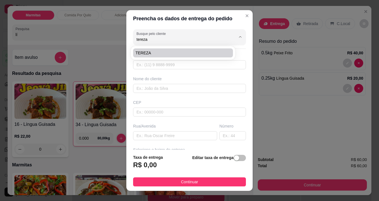
type input "282"
type input "Macapá"
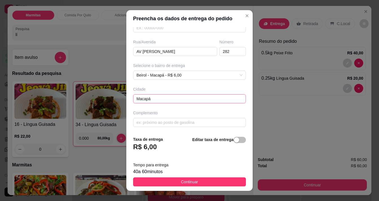
scroll to position [8, 0]
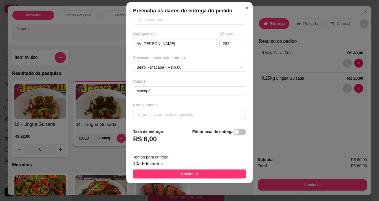
type input "TEREZA"
click at [209, 110] on input "text" at bounding box center [189, 114] width 113 height 9
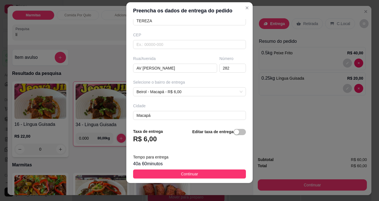
scroll to position [84, 0]
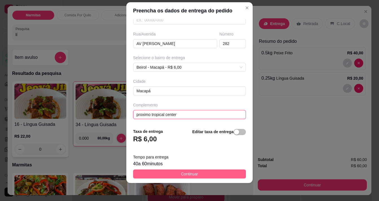
type input "proximo tropical center"
click at [215, 171] on button "Continuar" at bounding box center [189, 174] width 113 height 9
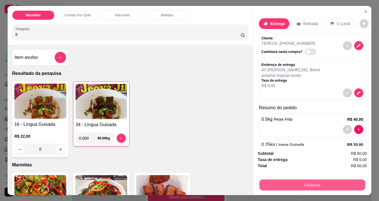
click at [301, 183] on button "Continuar" at bounding box center [312, 184] width 106 height 11
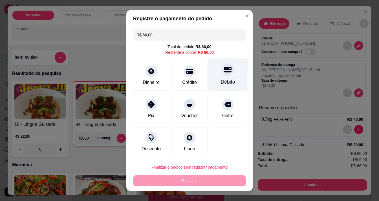
click at [222, 77] on div "Débito" at bounding box center [228, 74] width 40 height 33
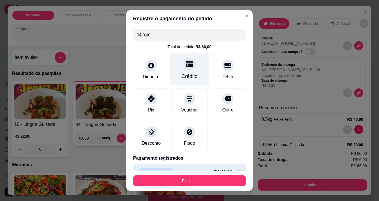
click at [187, 72] on div "Crédito" at bounding box center [190, 68] width 40 height 33
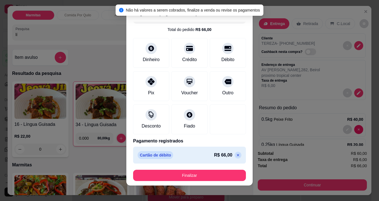
scroll to position [8, 0]
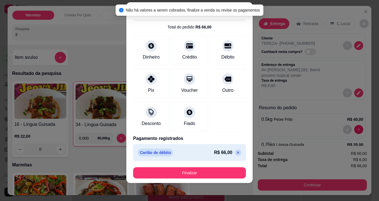
click at [235, 150] on icon at bounding box center [237, 152] width 5 height 5
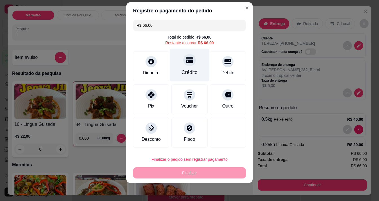
click at [183, 65] on div at bounding box center [189, 60] width 12 height 12
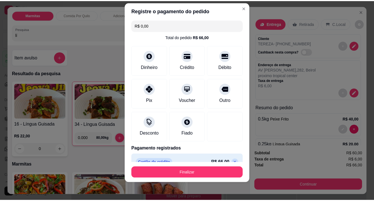
scroll to position [12, 0]
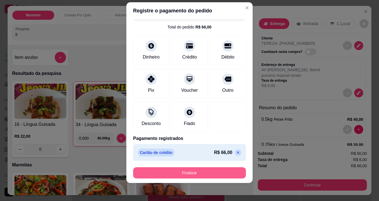
click at [228, 170] on button "Finalizar" at bounding box center [189, 172] width 113 height 11
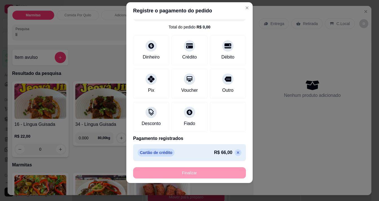
type input "-R$ 66,00"
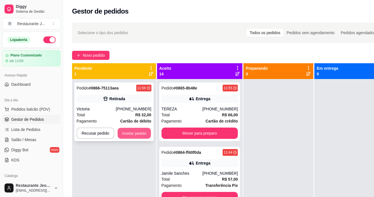
click at [128, 134] on button "Aceitar pedido" at bounding box center [134, 133] width 33 height 11
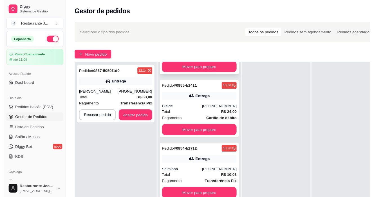
scroll to position [698, 0]
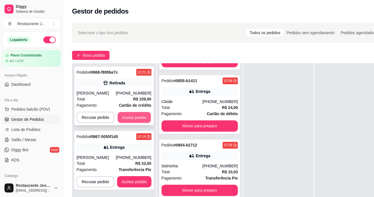
click at [142, 116] on button "Aceitar pedido" at bounding box center [134, 117] width 33 height 11
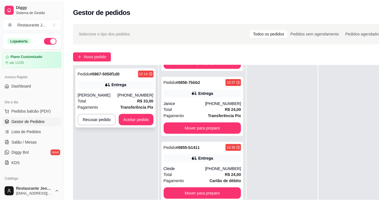
scroll to position [775, 0]
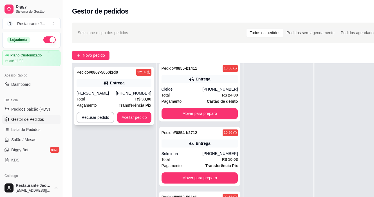
click at [108, 106] on div "Pagamento Transferência Pix" at bounding box center [114, 105] width 75 height 6
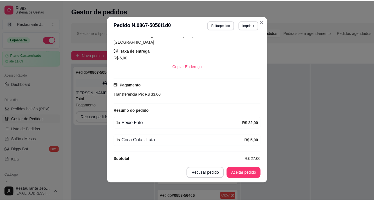
scroll to position [1, 0]
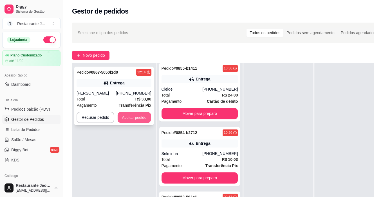
click at [127, 118] on button "Aceitar pedido" at bounding box center [134, 117] width 33 height 11
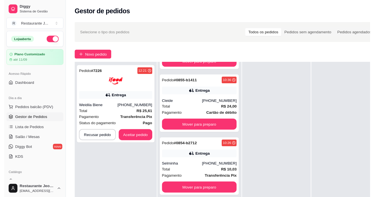
scroll to position [846, 0]
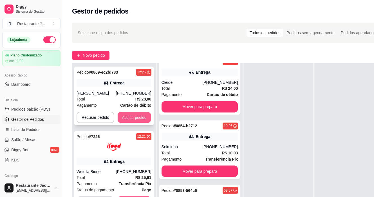
click at [130, 116] on button "Aceitar pedido" at bounding box center [134, 117] width 33 height 11
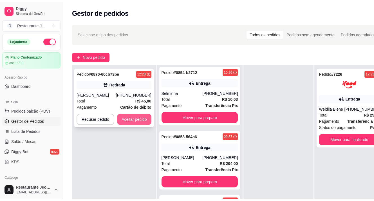
scroll to position [916, 0]
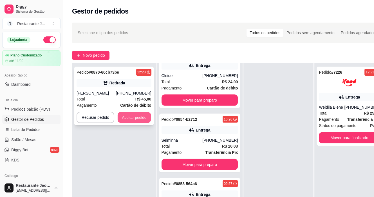
click at [132, 118] on button "Aceitar pedido" at bounding box center [134, 117] width 33 height 11
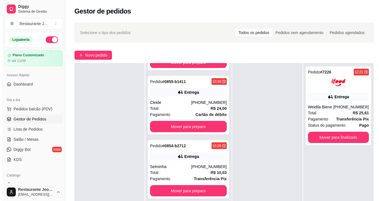
scroll to position [0, 0]
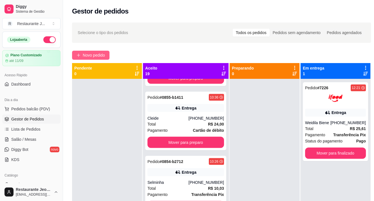
click at [98, 54] on span "Novo pedido" at bounding box center [94, 55] width 22 height 6
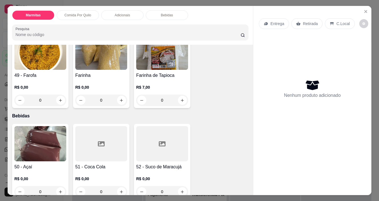
scroll to position [1352, 0]
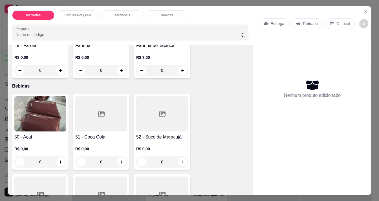
click at [36, 134] on h4 "50 - Açaí" at bounding box center [40, 137] width 52 height 7
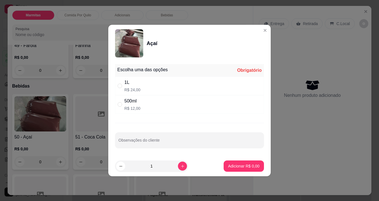
click at [142, 91] on div "1L R$ 24,00" at bounding box center [189, 86] width 149 height 19
radio input "true"
click at [229, 169] on button "Adicionar R$ 24,00" at bounding box center [242, 166] width 41 height 11
type input "1"
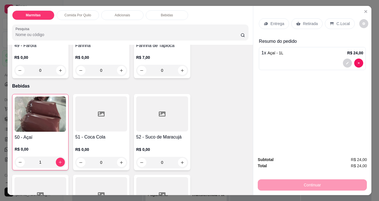
click at [274, 18] on div "Entrega" at bounding box center [274, 23] width 30 height 11
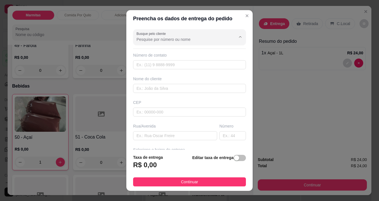
click at [175, 40] on input "Busque pelo cliente" at bounding box center [181, 40] width 90 height 6
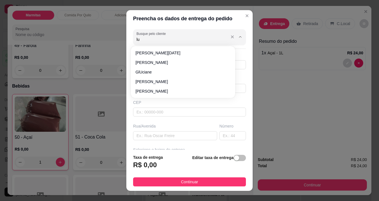
type input "l"
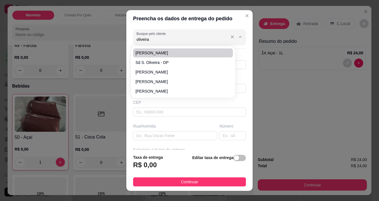
click at [167, 40] on input "oliveira" at bounding box center [181, 40] width 90 height 6
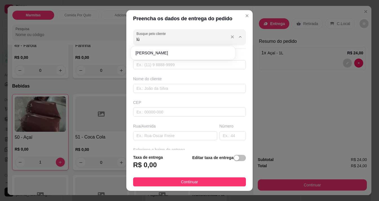
type input "l"
type input "L"
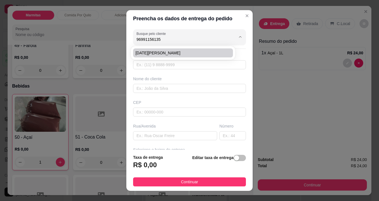
click at [152, 50] on li "[DATE][PERSON_NAME]" at bounding box center [183, 52] width 100 height 9
type input "[DATE][PERSON_NAME]"
type input "96991156135"
type input "[DATE][PERSON_NAME]"
type input "Av [DATE]"
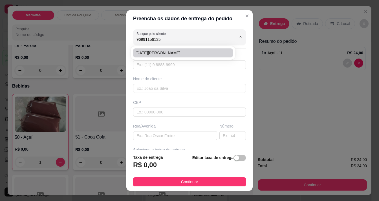
type input "1060"
type input "conjunto [PERSON_NAME]"
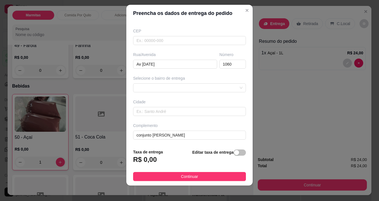
scroll to position [8, 0]
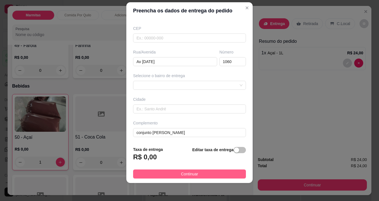
type input "[DATE][PERSON_NAME]"
click at [207, 173] on button "Continuar" at bounding box center [189, 174] width 113 height 9
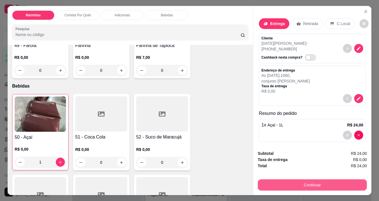
click at [320, 183] on button "Continuar" at bounding box center [311, 184] width 109 height 11
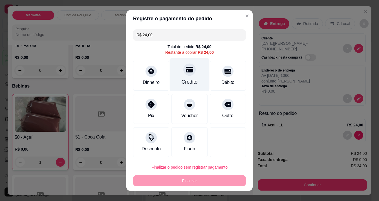
click at [184, 77] on div "Crédito" at bounding box center [190, 74] width 40 height 33
type input "R$ 0,00"
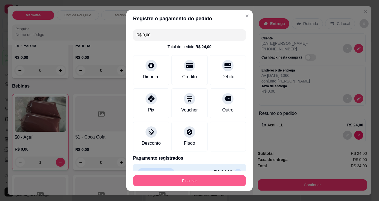
click at [218, 179] on button "Finalizar" at bounding box center [189, 180] width 113 height 11
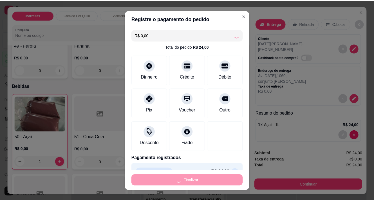
scroll to position [954, 0]
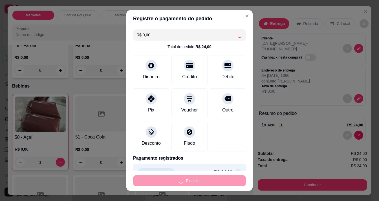
type input "0"
type input "-R$ 24,00"
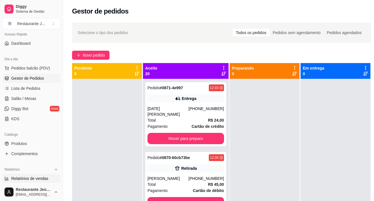
scroll to position [84, 0]
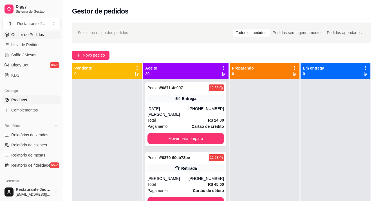
click at [29, 102] on link "Produtos" at bounding box center [31, 99] width 58 height 9
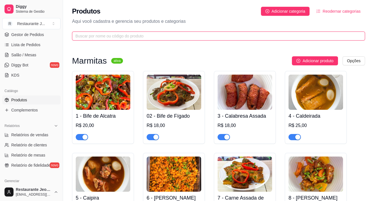
click at [99, 38] on input "text" at bounding box center [216, 36] width 282 height 6
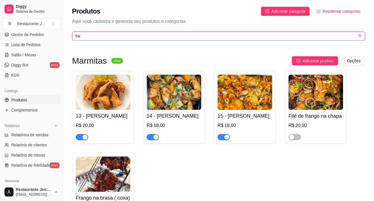
type input "fra"
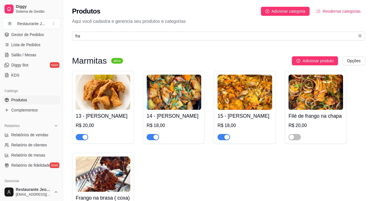
click at [227, 138] on div "button" at bounding box center [226, 137] width 5 height 5
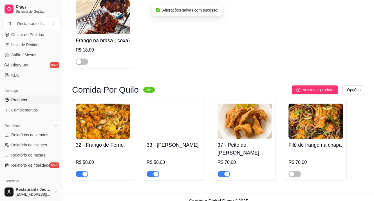
scroll to position [166, 0]
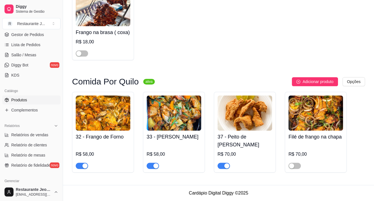
click at [85, 164] on div "button" at bounding box center [85, 165] width 5 height 5
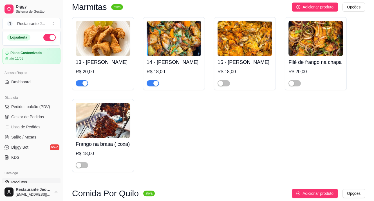
scroll to position [0, 0]
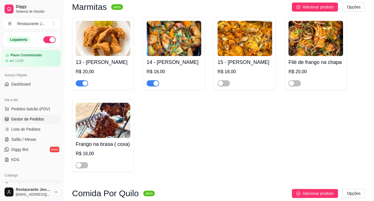
click at [34, 118] on span "Gestor de Pedidos" at bounding box center [27, 119] width 33 height 6
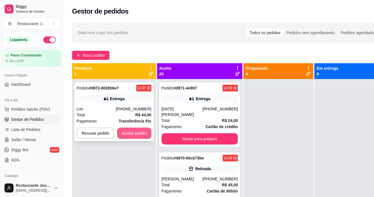
click at [141, 133] on button "Aceitar pedido" at bounding box center [134, 132] width 34 height 11
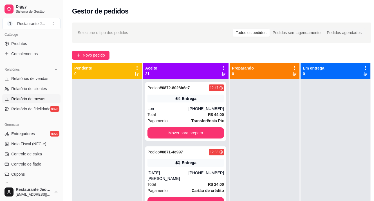
scroll to position [84, 0]
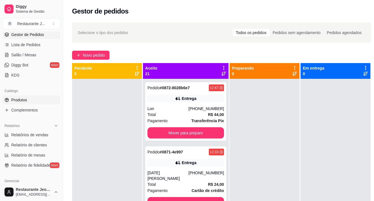
click at [29, 98] on link "Produtos" at bounding box center [31, 99] width 58 height 9
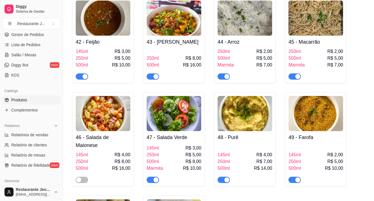
scroll to position [1466, 0]
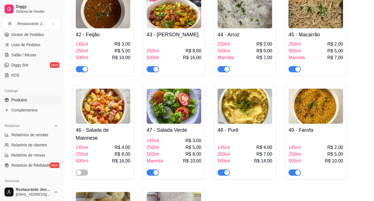
click at [153, 170] on div "button" at bounding box center [155, 172] width 5 height 5
click at [74, 168] on div "46 - Salada de Maionese 145ml R$ 4,00 250ml R$ 8,00 500ml R$ 16,00" at bounding box center [103, 132] width 62 height 94
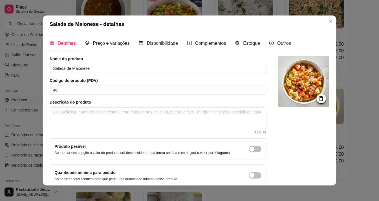
click at [77, 170] on label "Quantidade miníma para pedido" at bounding box center [84, 172] width 61 height 5
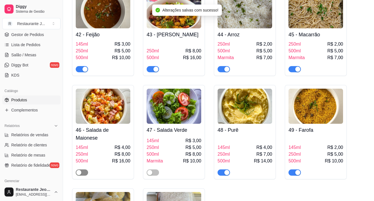
click at [81, 170] on div "button" at bounding box center [78, 172] width 5 height 5
click at [223, 170] on span "button" at bounding box center [224, 173] width 12 height 6
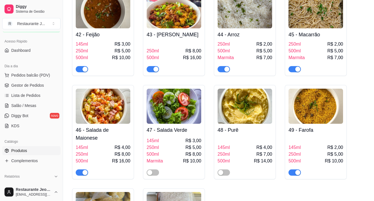
scroll to position [0, 0]
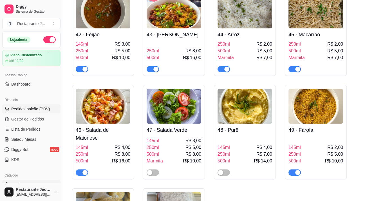
click at [35, 108] on span "Pedidos balcão (PDV)" at bounding box center [30, 109] width 39 height 6
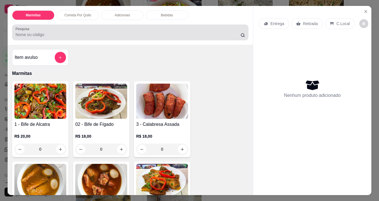
click at [73, 35] on div at bounding box center [129, 32] width 229 height 11
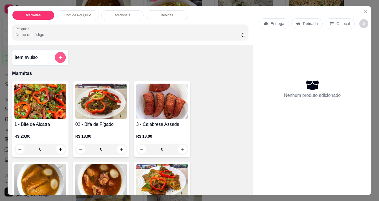
click at [62, 55] on button "add-separate-item" at bounding box center [60, 57] width 11 height 11
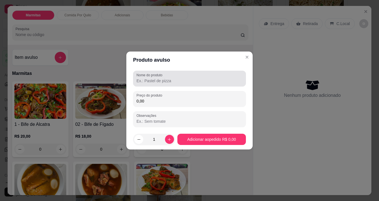
click at [195, 84] on div at bounding box center [189, 78] width 106 height 11
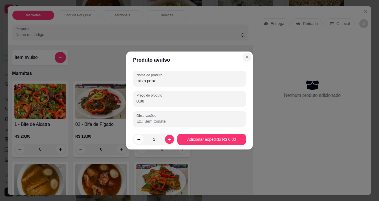
type input "mista peixe"
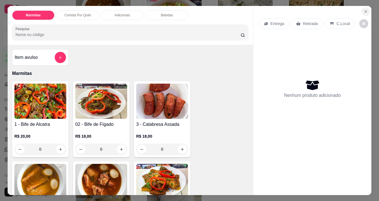
click at [364, 10] on icon "Close" at bounding box center [365, 11] width 2 height 2
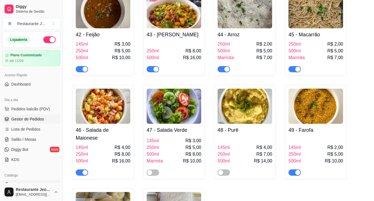
click at [24, 121] on span "Gestor de Pedidos" at bounding box center [27, 119] width 33 height 6
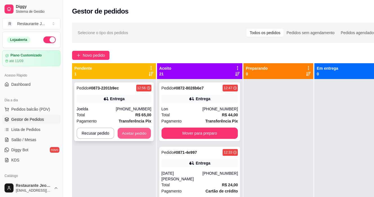
click at [143, 131] on button "Aceitar pedido" at bounding box center [134, 133] width 33 height 11
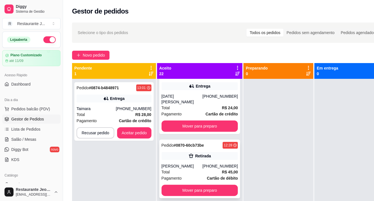
scroll to position [154, 0]
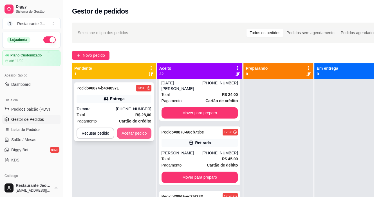
click at [135, 134] on button "Aceitar pedido" at bounding box center [134, 132] width 34 height 11
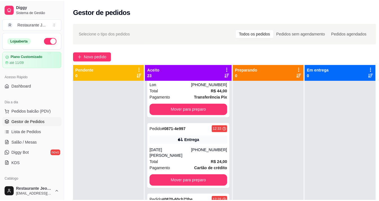
scroll to position [205, 0]
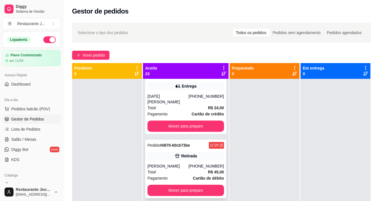
click at [183, 169] on div "Total R$ 45,00" at bounding box center [186, 172] width 77 height 6
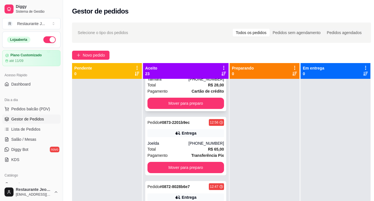
scroll to position [0, 0]
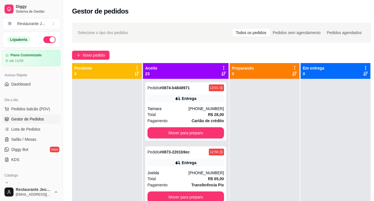
drag, startPoint x: 119, startPoint y: 109, endPoint x: 97, endPoint y: 112, distance: 22.2
click at [96, 110] on div at bounding box center [107, 179] width 70 height 201
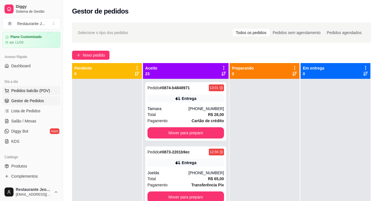
scroll to position [28, 0]
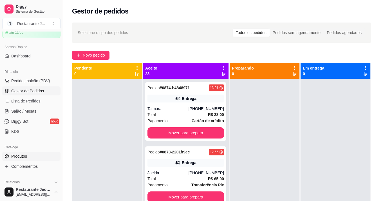
click at [35, 156] on link "Produtos" at bounding box center [31, 156] width 58 height 9
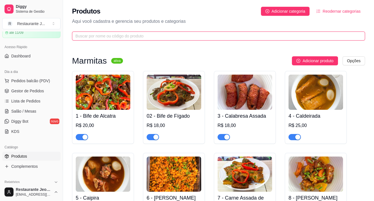
click at [115, 36] on input "text" at bounding box center [216, 36] width 282 height 6
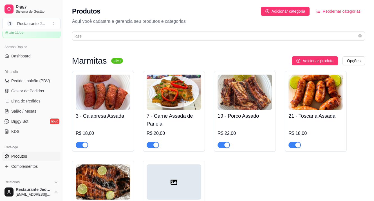
click at [154, 144] on div "button" at bounding box center [155, 145] width 5 height 5
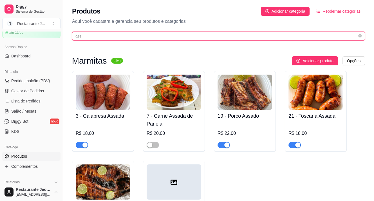
click at [120, 39] on input "ass" at bounding box center [216, 36] width 282 height 6
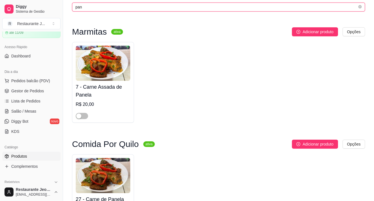
scroll to position [84, 0]
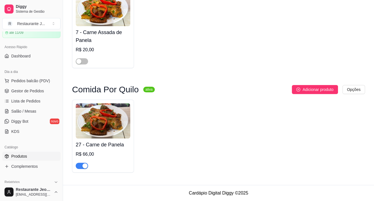
type input "pan"
click at [80, 166] on span "button" at bounding box center [82, 166] width 12 height 6
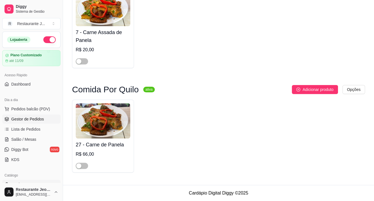
click at [40, 116] on span "Gestor de Pedidos" at bounding box center [27, 119] width 33 height 6
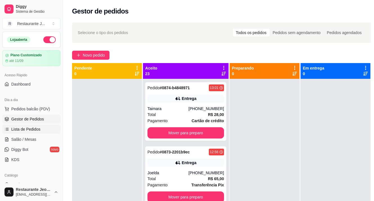
click at [23, 132] on span "Lista de Pedidos" at bounding box center [25, 129] width 29 height 6
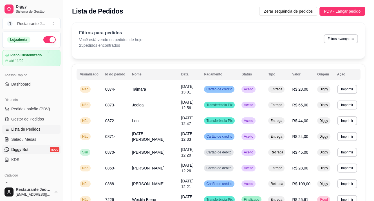
click at [26, 150] on span "Diggy Bot" at bounding box center [19, 150] width 17 height 6
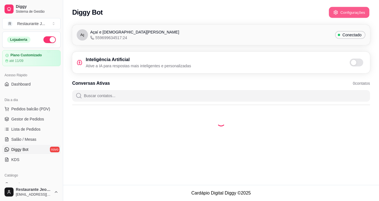
click at [357, 10] on button "Configurações" at bounding box center [348, 12] width 41 height 11
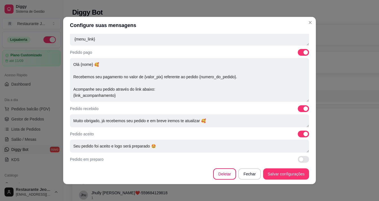
scroll to position [169, 0]
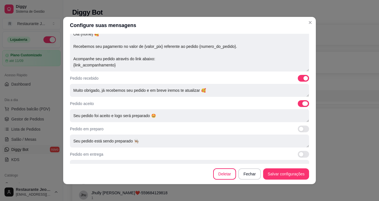
click at [297, 105] on span at bounding box center [302, 103] width 11 height 7
click at [297, 105] on input "checkbox" at bounding box center [299, 107] width 4 height 4
checkbox input "false"
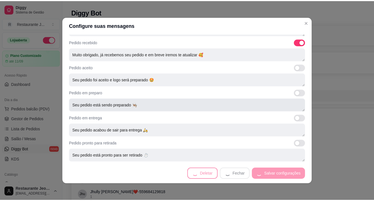
scroll to position [206, 0]
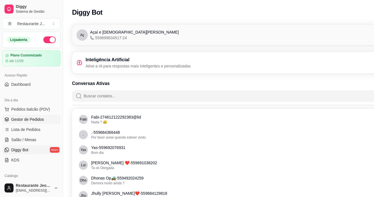
click at [22, 119] on span "Gestor de Pedidos" at bounding box center [27, 119] width 33 height 6
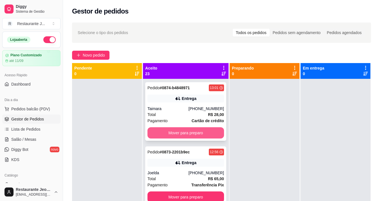
click at [178, 130] on button "Mover para preparo" at bounding box center [186, 132] width 77 height 11
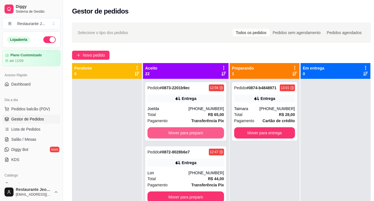
click at [178, 130] on button "Mover para preparo" at bounding box center [186, 132] width 77 height 11
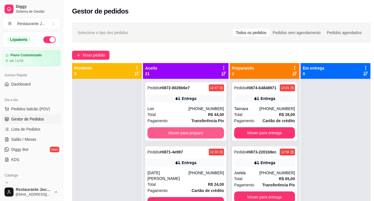
click at [178, 130] on button "Mover para preparo" at bounding box center [186, 132] width 77 height 11
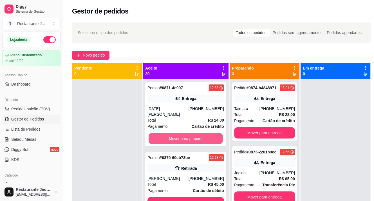
click at [178, 133] on button "Mover para preparo" at bounding box center [186, 138] width 74 height 11
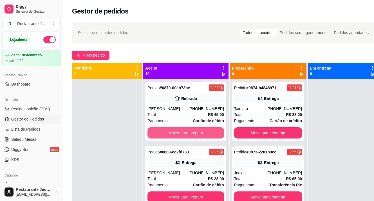
click at [178, 130] on button "Mover para preparo" at bounding box center [186, 132] width 77 height 11
click at [193, 124] on span "Cartão de débito" at bounding box center [208, 121] width 31 height 6
click at [184, 139] on button "Mover para preparo" at bounding box center [186, 133] width 74 height 11
click at [184, 139] on button "Mover para preparo" at bounding box center [186, 132] width 77 height 11
click at [182, 139] on button "Mover para preparo" at bounding box center [186, 133] width 74 height 11
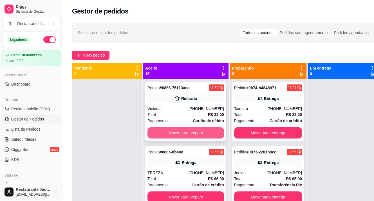
click at [177, 136] on button "Mover para preparo" at bounding box center [186, 132] width 77 height 11
click at [181, 136] on button "Mover para preparo" at bounding box center [186, 132] width 77 height 11
click at [184, 139] on button "Mover para preparo" at bounding box center [186, 132] width 77 height 11
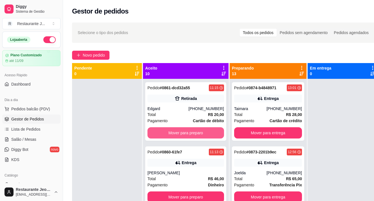
click at [184, 139] on button "Mover para preparo" at bounding box center [186, 132] width 77 height 11
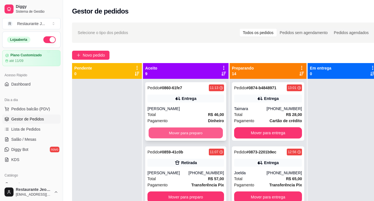
click at [184, 135] on button "Mover para preparo" at bounding box center [186, 133] width 74 height 11
click at [186, 139] on button "Mover para preparo" at bounding box center [186, 133] width 74 height 11
click at [184, 134] on button "Mover para preparo" at bounding box center [186, 133] width 74 height 11
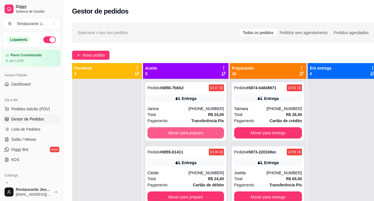
click at [185, 135] on button "Mover para preparo" at bounding box center [186, 132] width 77 height 11
click at [185, 135] on button "Mover para preparo" at bounding box center [186, 133] width 74 height 11
click at [185, 135] on button "Mover para preparo" at bounding box center [186, 132] width 77 height 11
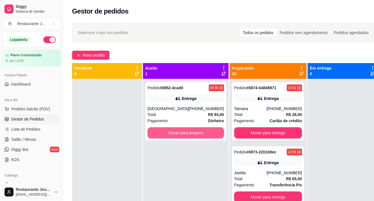
click at [185, 135] on button "Mover para preparo" at bounding box center [186, 132] width 77 height 11
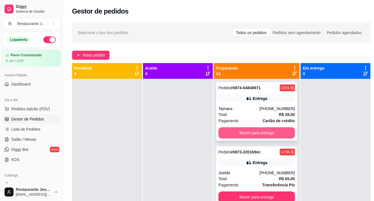
click at [234, 135] on button "Mover para entrega" at bounding box center [257, 132] width 77 height 11
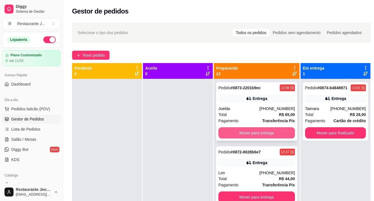
click at [235, 134] on button "Mover para entrega" at bounding box center [257, 132] width 77 height 11
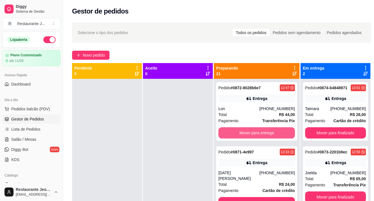
click at [235, 134] on button "Mover para entrega" at bounding box center [257, 132] width 77 height 11
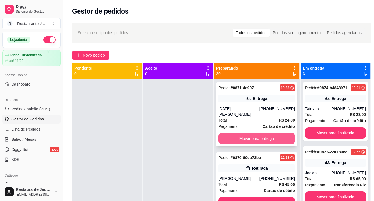
click at [236, 133] on button "Mover para entrega" at bounding box center [257, 138] width 77 height 11
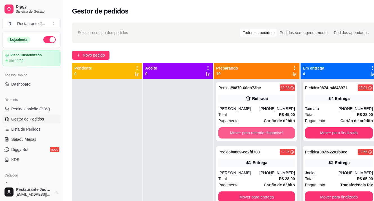
click at [236, 132] on button "Mover para retirada disponível" at bounding box center [257, 132] width 77 height 11
click at [236, 132] on button "Mover para entrega" at bounding box center [257, 132] width 77 height 11
click at [243, 137] on button "Mover para retirada disponível" at bounding box center [257, 132] width 77 height 11
click at [242, 135] on button "Mover para entrega" at bounding box center [257, 133] width 74 height 11
click at [242, 134] on button "Mover para retirada disponível" at bounding box center [257, 132] width 77 height 11
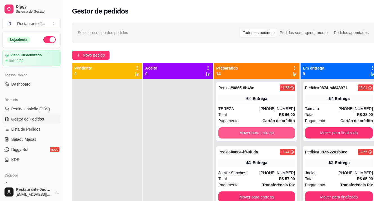
click at [242, 134] on button "Mover para entrega" at bounding box center [257, 132] width 77 height 11
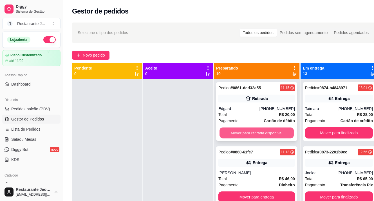
click at [250, 134] on button "Mover para retirada disponível" at bounding box center [257, 133] width 74 height 11
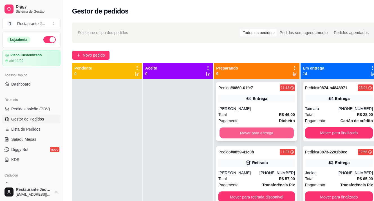
click at [262, 134] on button "Mover para entrega" at bounding box center [257, 133] width 74 height 11
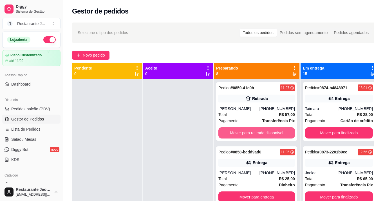
click at [262, 134] on button "Mover para retirada disponível" at bounding box center [257, 132] width 77 height 11
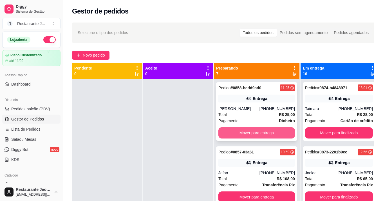
click at [264, 138] on button "Mover para entrega" at bounding box center [257, 132] width 77 height 11
click at [260, 132] on button "Mover para entrega" at bounding box center [257, 132] width 77 height 11
click at [261, 135] on button "Mover para entrega" at bounding box center [257, 132] width 77 height 11
click at [260, 135] on button "Mover para entrega" at bounding box center [257, 132] width 77 height 11
click at [260, 135] on button "Mover para entrega" at bounding box center [257, 133] width 74 height 11
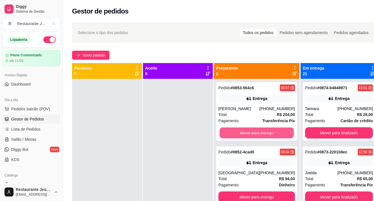
click at [260, 135] on button "Mover para entrega" at bounding box center [257, 133] width 74 height 11
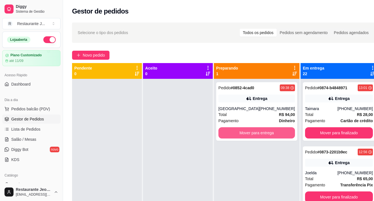
click at [260, 135] on button "Mover para entrega" at bounding box center [257, 132] width 77 height 11
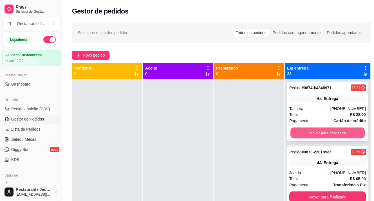
click at [310, 135] on button "Mover para finalizado" at bounding box center [328, 133] width 74 height 11
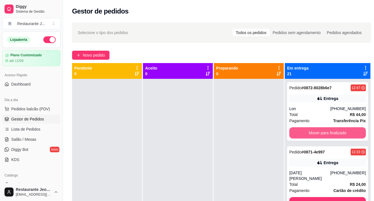
click at [310, 135] on button "Mover para finalizado" at bounding box center [328, 132] width 77 height 11
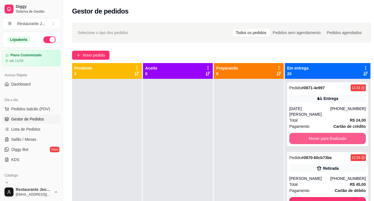
click at [310, 135] on button "Mover para finalizado" at bounding box center [328, 138] width 77 height 11
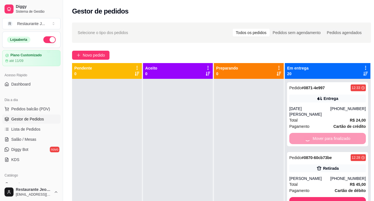
click at [310, 197] on button "Mover para finalizado" at bounding box center [328, 202] width 77 height 11
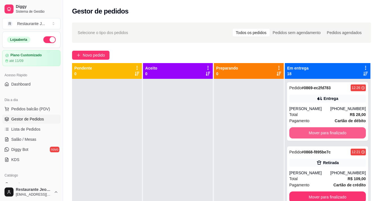
click at [310, 135] on button "Mover para finalizado" at bounding box center [328, 132] width 77 height 11
click at [310, 135] on button "Mover para finalizado" at bounding box center [328, 133] width 74 height 11
click at [310, 135] on button "Mover para finalizado" at bounding box center [328, 132] width 77 height 11
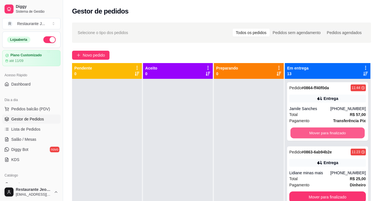
click at [310, 135] on button "Mover para finalizado" at bounding box center [328, 133] width 74 height 11
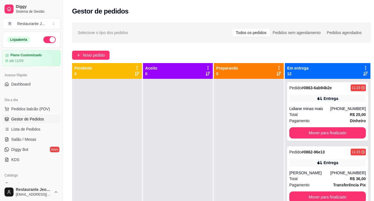
click at [310, 124] on span "Pagamento" at bounding box center [300, 121] width 20 height 6
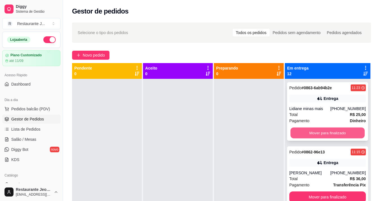
click at [302, 139] on button "Mover para finalizado" at bounding box center [328, 133] width 74 height 11
click at [306, 134] on button "Mover para finalizado" at bounding box center [328, 132] width 77 height 11
click at [311, 135] on button "Mover para finalizado" at bounding box center [328, 132] width 77 height 11
click at [309, 137] on button "Mover para finalizado" at bounding box center [328, 133] width 74 height 11
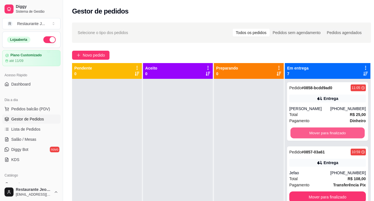
click at [309, 137] on button "Mover para finalizado" at bounding box center [328, 133] width 74 height 11
click at [309, 137] on button "Mover para finalizado" at bounding box center [328, 132] width 77 height 11
click at [309, 135] on button "Mover para finalizado" at bounding box center [328, 132] width 77 height 11
click at [309, 135] on button "Mover para finalizado" at bounding box center [328, 133] width 74 height 11
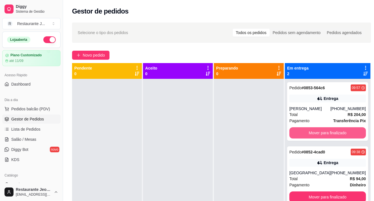
click at [309, 135] on button "Mover para finalizado" at bounding box center [328, 132] width 77 height 11
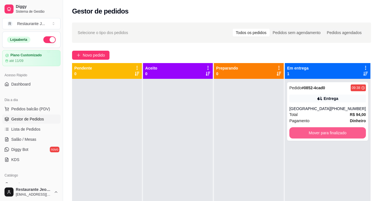
click at [309, 135] on button "Mover para finalizado" at bounding box center [328, 132] width 77 height 11
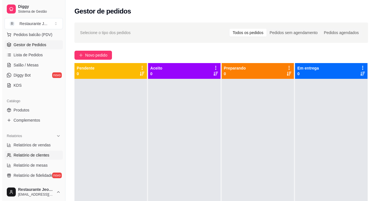
scroll to position [84, 0]
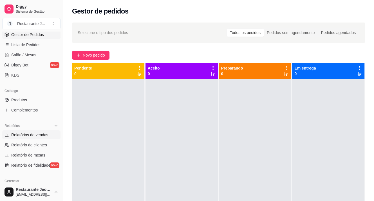
click at [23, 135] on span "Relatórios de vendas" at bounding box center [29, 135] width 37 height 6
select select "ALL"
select select "0"
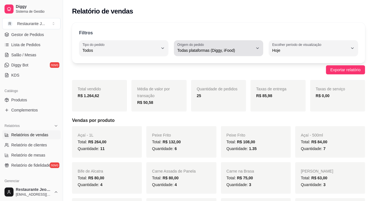
click at [232, 52] on span "Todas plataformas (Diggy, iFood)" at bounding box center [215, 51] width 76 height 6
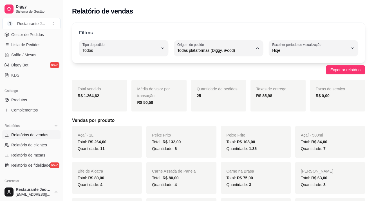
click at [188, 73] on span "Diggy" at bounding box center [216, 72] width 72 height 5
type input "DIGGY"
select select "DIGGY"
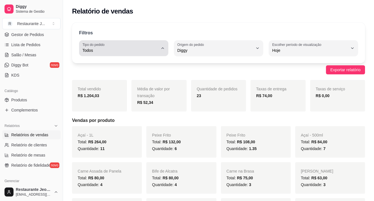
click at [148, 54] on div "Todos" at bounding box center [121, 48] width 76 height 11
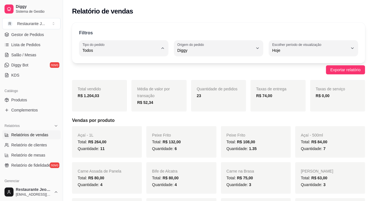
click at [133, 70] on li "Entrega" at bounding box center [123, 72] width 81 height 9
type input "DELIVERY"
select select "DELIVERY"
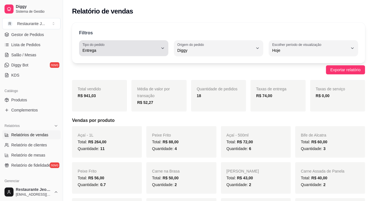
click at [136, 43] on div "Entrega" at bounding box center [121, 48] width 76 height 11
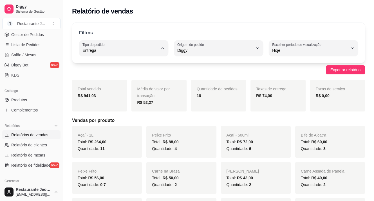
click at [136, 67] on li "Todos" at bounding box center [123, 63] width 81 height 9
type input "ALL"
select select "ALL"
click at [19, 45] on span "Lista de Pedidos" at bounding box center [25, 45] width 29 height 6
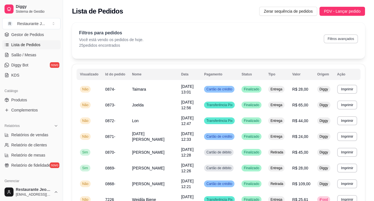
click at [343, 36] on button "Filtros avançados" at bounding box center [341, 38] width 34 height 9
select select "0"
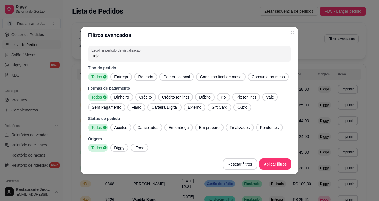
click at [120, 95] on span "Dinheiro" at bounding box center [121, 97] width 19 height 6
click at [117, 147] on span "Diggy" at bounding box center [119, 148] width 15 height 6
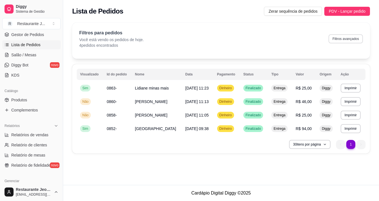
click at [355, 42] on button "Filtros avançados" at bounding box center [345, 38] width 34 height 9
select select "0"
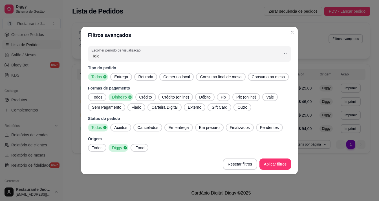
click at [140, 97] on span "Crédito" at bounding box center [145, 97] width 17 height 6
click at [128, 94] on div "Dinheiro" at bounding box center [120, 97] width 24 height 8
click at [275, 158] on footer "Resetar filtros Aplicar filtros" at bounding box center [189, 164] width 216 height 20
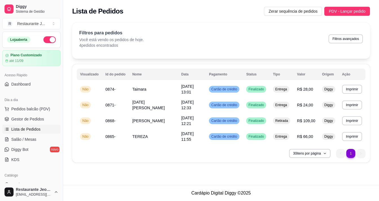
click at [43, 41] on button "button" at bounding box center [49, 39] width 12 height 7
click at [18, 109] on span "Pedidos balcão (PDV)" at bounding box center [30, 109] width 39 height 6
click at [25, 121] on h4 "1 - Bife de Alcatra" at bounding box center [40, 124] width 52 height 7
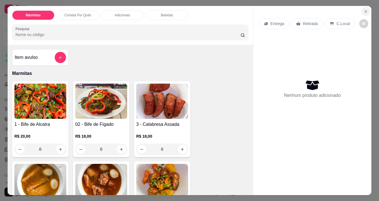
click at [363, 9] on icon "Close" at bounding box center [365, 11] width 5 height 5
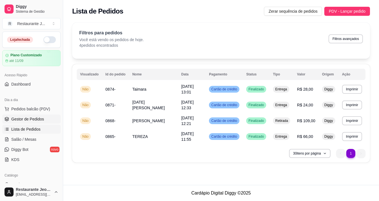
click at [28, 119] on span "Gestor de Pedidos" at bounding box center [27, 119] width 33 height 6
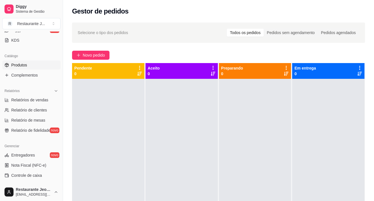
scroll to position [84, 0]
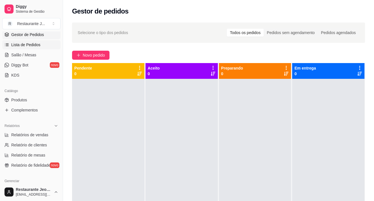
click at [27, 42] on span "Lista de Pedidos" at bounding box center [25, 45] width 29 height 6
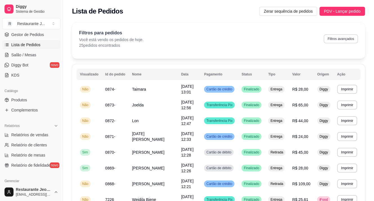
click at [339, 36] on button "Filtros avançados" at bounding box center [341, 38] width 34 height 9
select select "0"
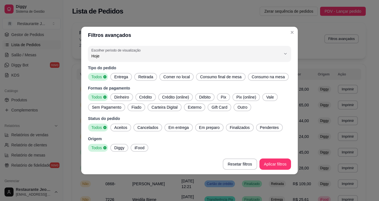
click at [124, 95] on span "Dinheiro" at bounding box center [121, 97] width 19 height 6
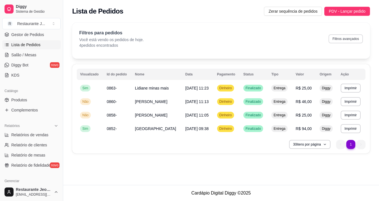
click at [337, 39] on button "Filtros avançados" at bounding box center [345, 38] width 34 height 9
select select "0"
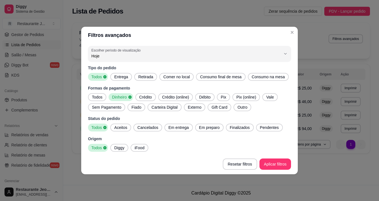
click at [125, 97] on span "Dinheiro" at bounding box center [119, 97] width 18 height 6
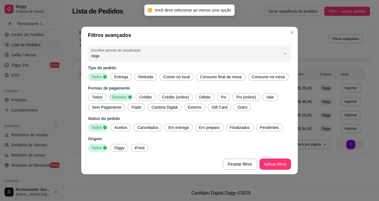
click at [224, 97] on span "Pix" at bounding box center [223, 97] width 10 height 6
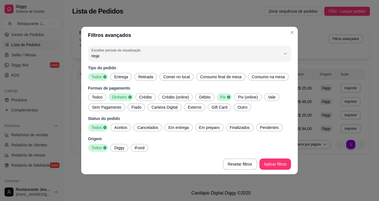
click at [121, 97] on span "Dinheiro" at bounding box center [119, 97] width 18 height 6
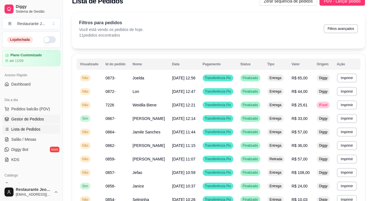
click at [35, 115] on link "Gestor de Pedidos" at bounding box center [31, 119] width 58 height 9
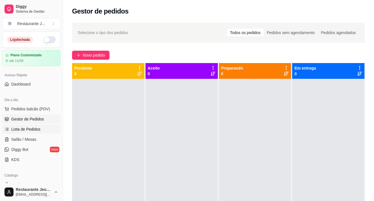
click at [36, 128] on span "Lista de Pedidos" at bounding box center [25, 129] width 29 height 6
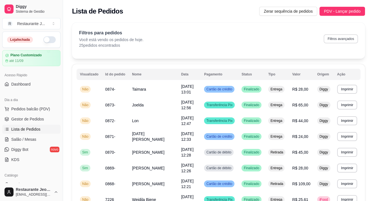
click at [347, 37] on button "Filtros avançados" at bounding box center [341, 38] width 34 height 9
select select "0"
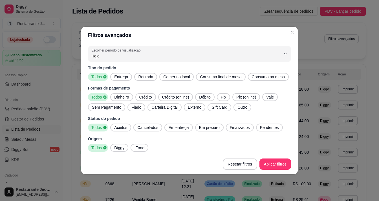
click at [126, 95] on span "Dinheiro" at bounding box center [121, 97] width 19 height 6
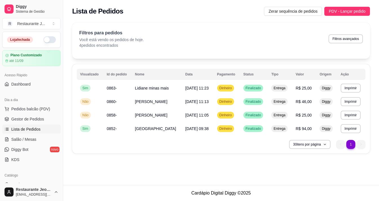
click at [351, 143] on li "1" at bounding box center [350, 144] width 9 height 9
click at [28, 117] on span "Gestor de Pedidos" at bounding box center [27, 119] width 33 height 6
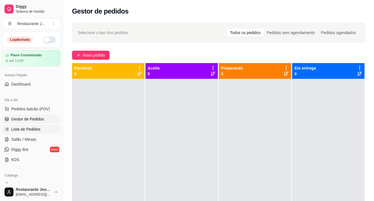
click at [29, 131] on span "Lista de Pedidos" at bounding box center [25, 129] width 29 height 6
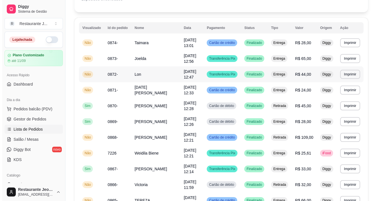
scroll to position [56, 0]
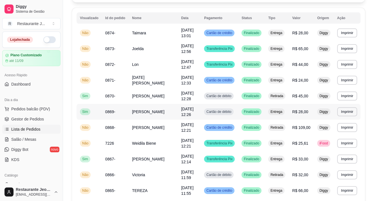
click at [188, 114] on td "[DATE] 12:26" at bounding box center [189, 112] width 23 height 16
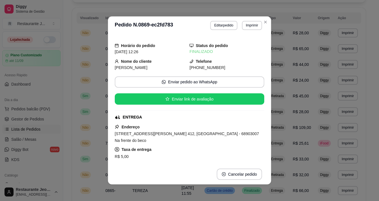
click at [129, 112] on div "Horário do pedido [DATE] 12:26 Status do pedido FINALIZADO Nome do cliente [PER…" at bounding box center [189, 99] width 149 height 125
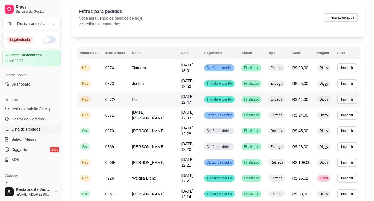
scroll to position [0, 0]
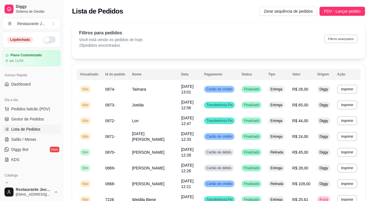
click at [337, 37] on button "Filtros avançados" at bounding box center [340, 38] width 33 height 9
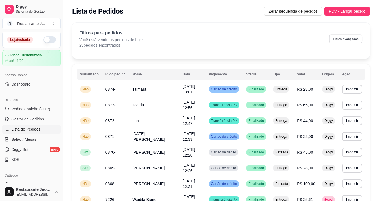
select select "0"
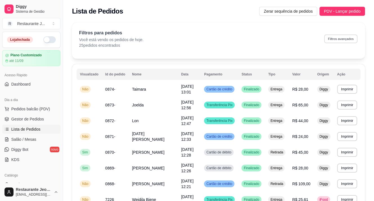
click at [351, 40] on button "Filtros avançados" at bounding box center [340, 38] width 33 height 9
select select "0"
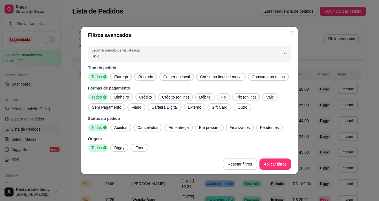
drag, startPoint x: 149, startPoint y: 96, endPoint x: 157, endPoint y: 95, distance: 8.5
click at [149, 96] on span "Crédito" at bounding box center [145, 97] width 17 height 6
click at [198, 99] on span "Débito" at bounding box center [205, 97] width 16 height 6
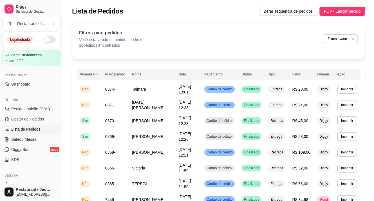
click at [343, 39] on button "Filtros avançados" at bounding box center [341, 38] width 34 height 9
select select "0"
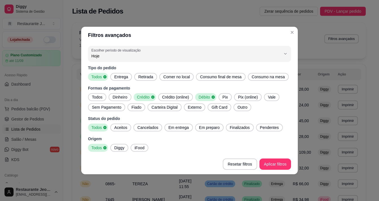
click at [114, 150] on span "Diggy" at bounding box center [119, 148] width 15 height 6
click at [122, 77] on span "Entrega" at bounding box center [121, 77] width 18 height 6
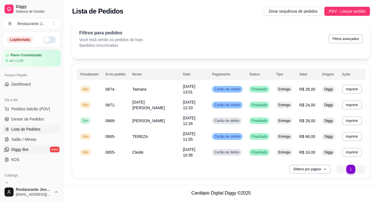
click at [8, 149] on icon at bounding box center [7, 149] width 5 height 5
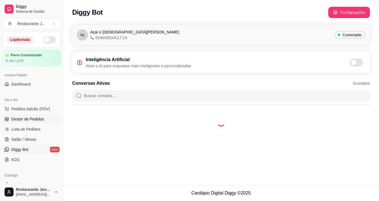
click at [44, 116] on link "Gestor de Pedidos" at bounding box center [31, 119] width 58 height 9
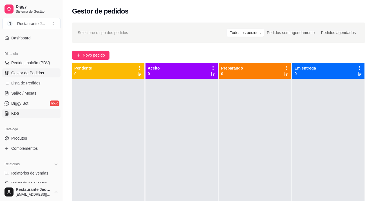
scroll to position [56, 0]
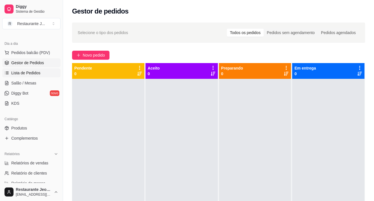
click at [26, 72] on span "Lista de Pedidos" at bounding box center [25, 73] width 29 height 6
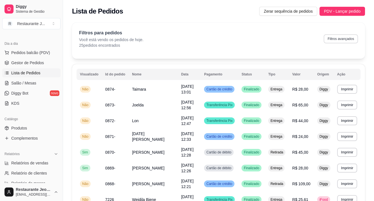
click at [339, 41] on button "Filtros avançados" at bounding box center [341, 38] width 34 height 9
select select "0"
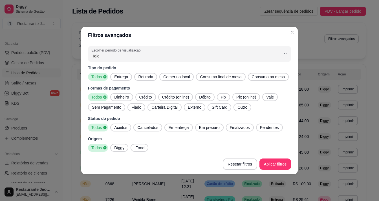
click at [121, 76] on span "Entrega" at bounding box center [121, 77] width 18 height 6
click at [218, 98] on span "Pix" at bounding box center [223, 97] width 10 height 6
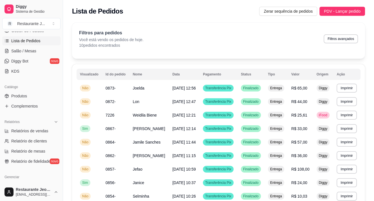
scroll to position [113, 0]
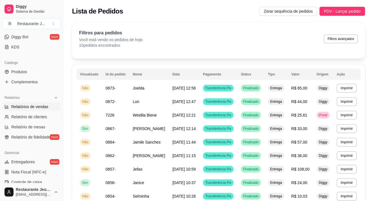
click at [33, 106] on span "Relatórios de vendas" at bounding box center [29, 107] width 37 height 6
select select "ALL"
select select "0"
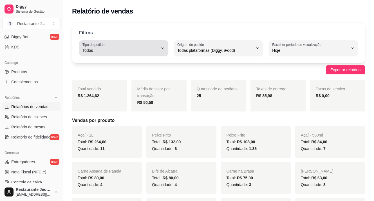
click at [110, 45] on div "Todos" at bounding box center [121, 48] width 76 height 11
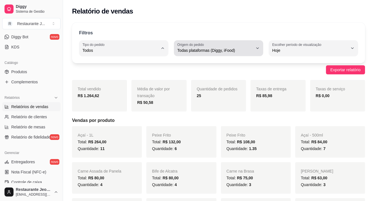
click at [205, 46] on label "Origem do pedido" at bounding box center [191, 44] width 28 height 5
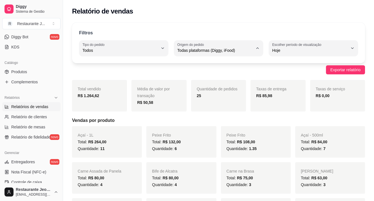
click at [190, 84] on span "iFood" at bounding box center [216, 81] width 72 height 5
type input "IFOOD"
select select "IFOOD"
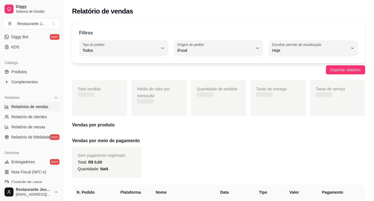
scroll to position [5, 0]
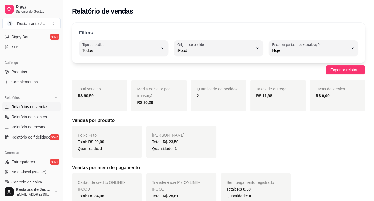
click at [342, 48] on span "Hoje" at bounding box center [310, 51] width 76 height 6
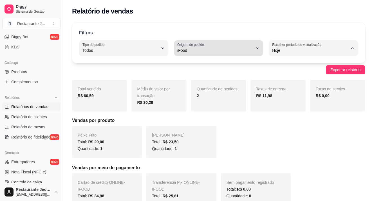
click at [195, 46] on label "Origem do pedido" at bounding box center [191, 44] width 28 height 5
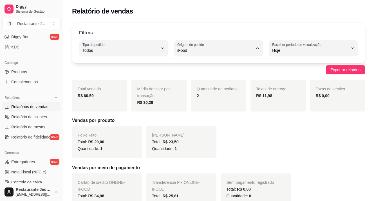
click at [194, 74] on span "Diggy" at bounding box center [216, 72] width 72 height 5
type input "DIGGY"
select select "DIGGY"
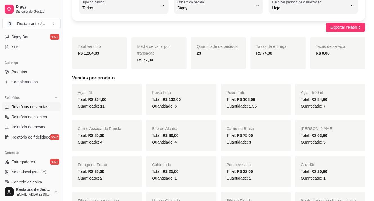
scroll to position [0, 0]
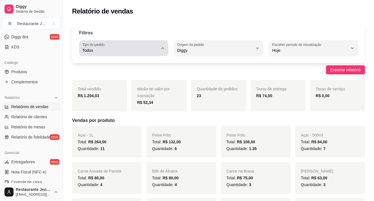
click at [159, 53] on button "Tipo do pedido Todos" at bounding box center [123, 48] width 89 height 16
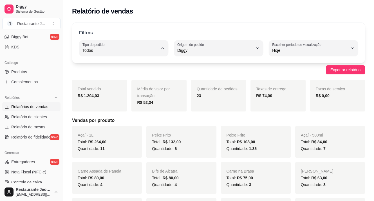
click at [99, 84] on span "Retirada" at bounding box center [121, 81] width 72 height 5
type input "PICKUP"
select select "PICKUP"
